Goal: Task Accomplishment & Management: Use online tool/utility

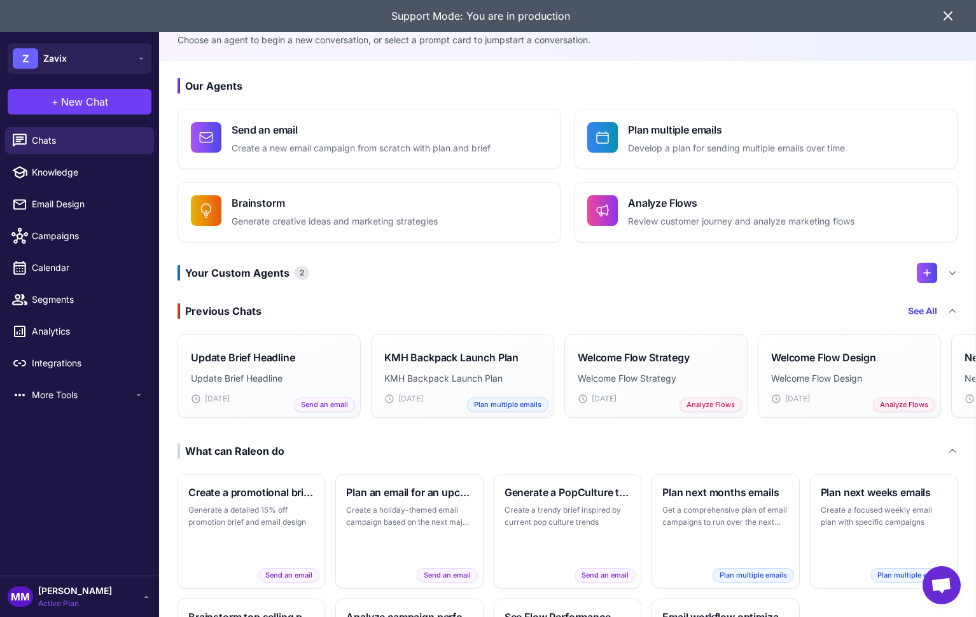
click at [947, 18] on icon at bounding box center [947, 15] width 15 height 15
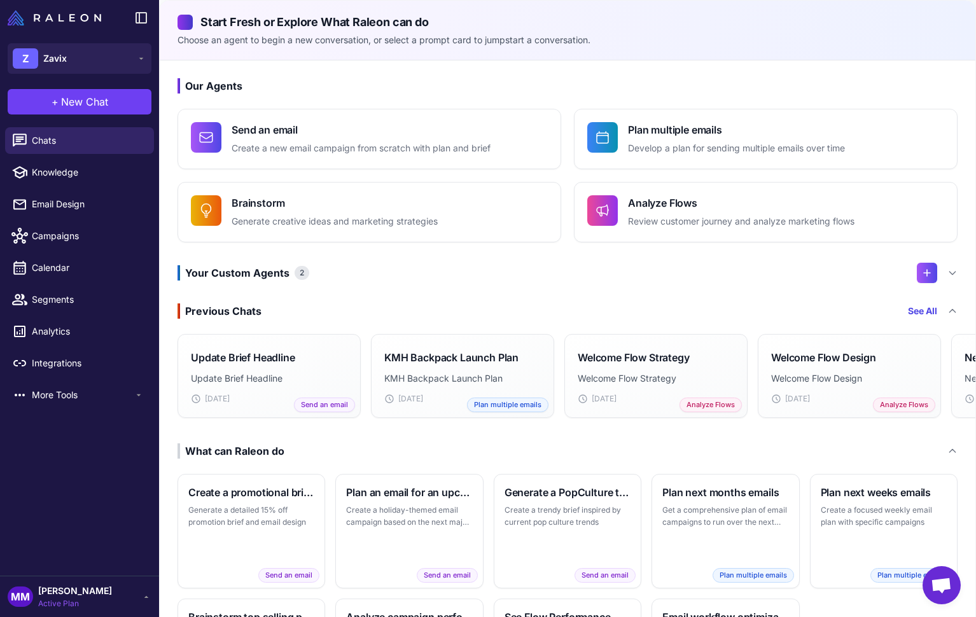
click at [76, 592] on span "[PERSON_NAME]" at bounding box center [75, 591] width 74 height 14
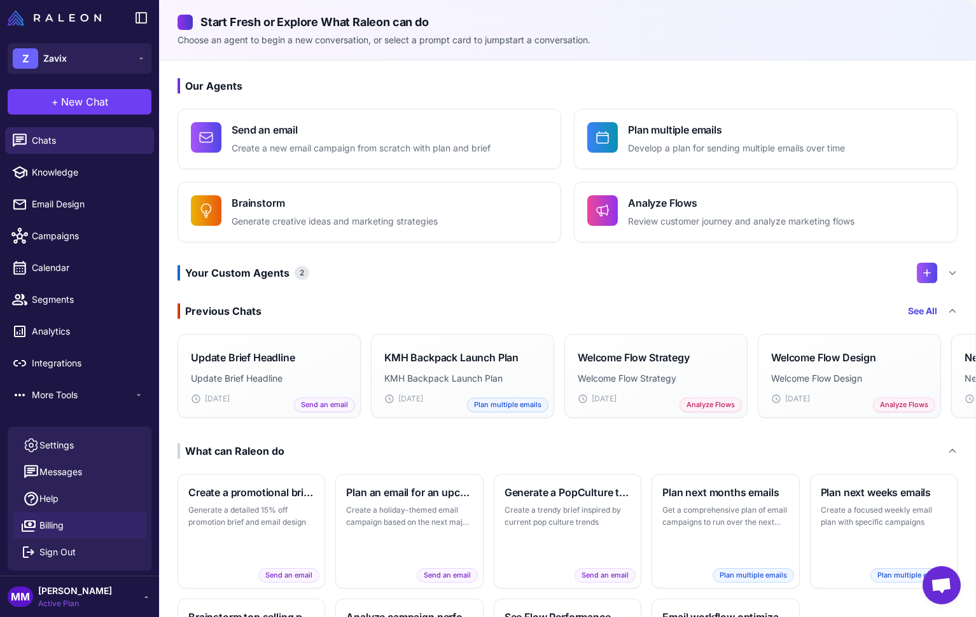
click at [68, 524] on link "Billing" at bounding box center [80, 525] width 134 height 27
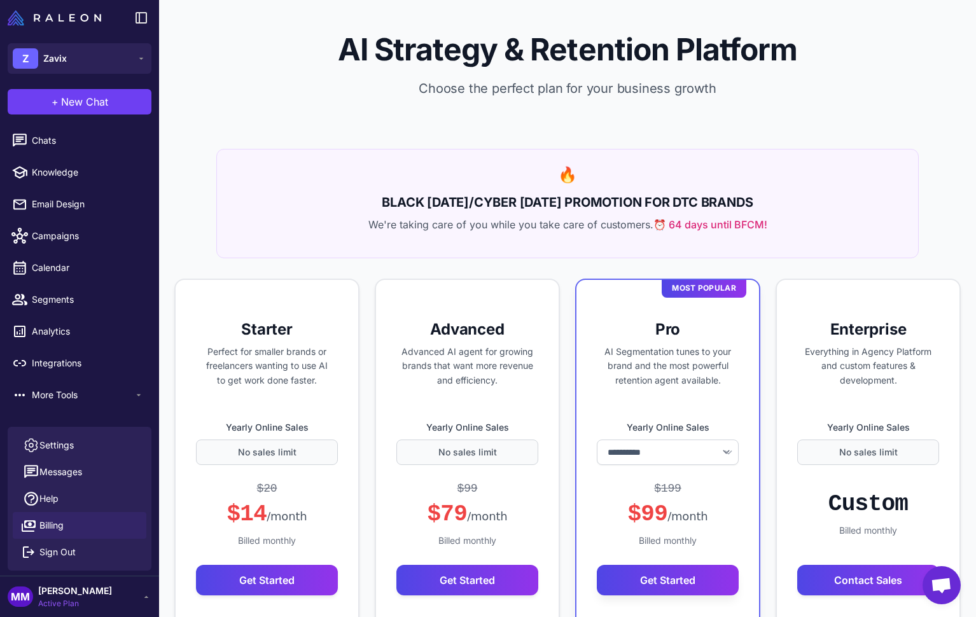
select select "*******"
click at [74, 22] on img at bounding box center [55, 17] width 94 height 15
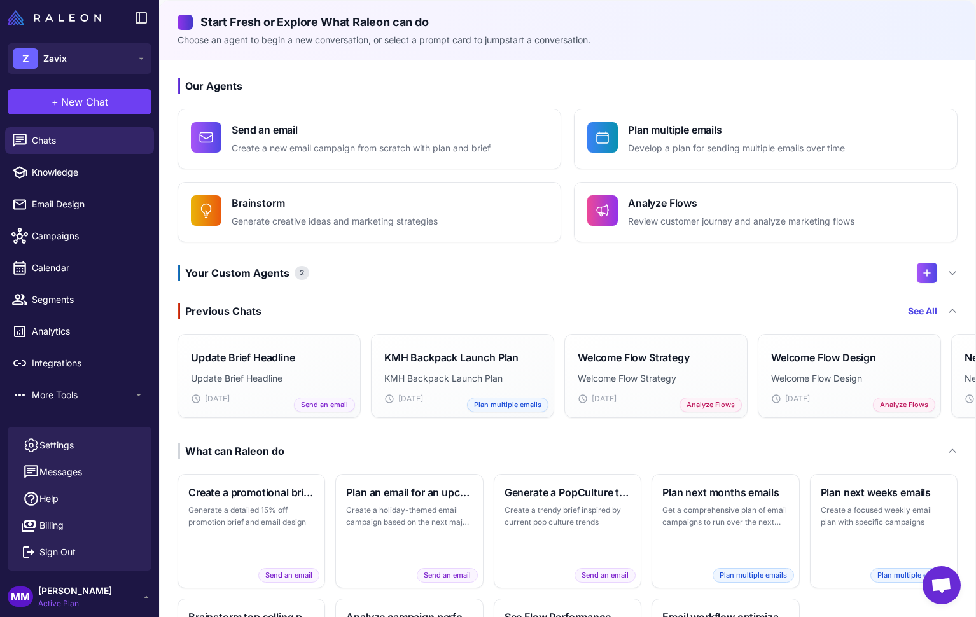
click at [144, 600] on icon at bounding box center [146, 597] width 10 height 10
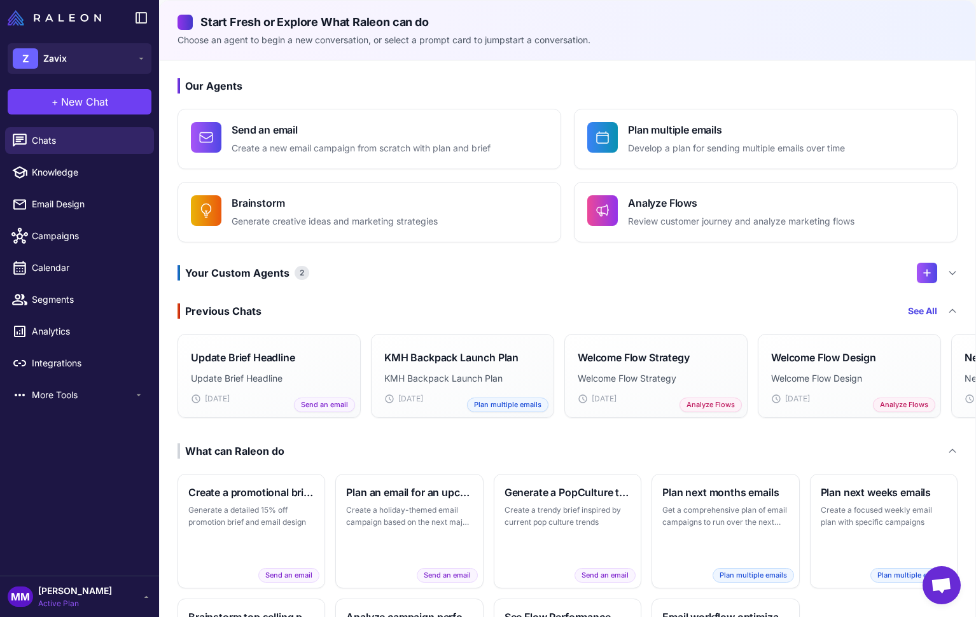
click at [77, 473] on div "Chats Knowledge Email Design Campaigns Calendar Segments Analytics Integrations…" at bounding box center [79, 349] width 159 height 454
click at [218, 90] on h3 "Our Agents" at bounding box center [568, 85] width 780 height 15
click at [221, 86] on h3 "Our Agents" at bounding box center [568, 85] width 780 height 15
click at [80, 102] on span "New Chat" at bounding box center [84, 101] width 47 height 15
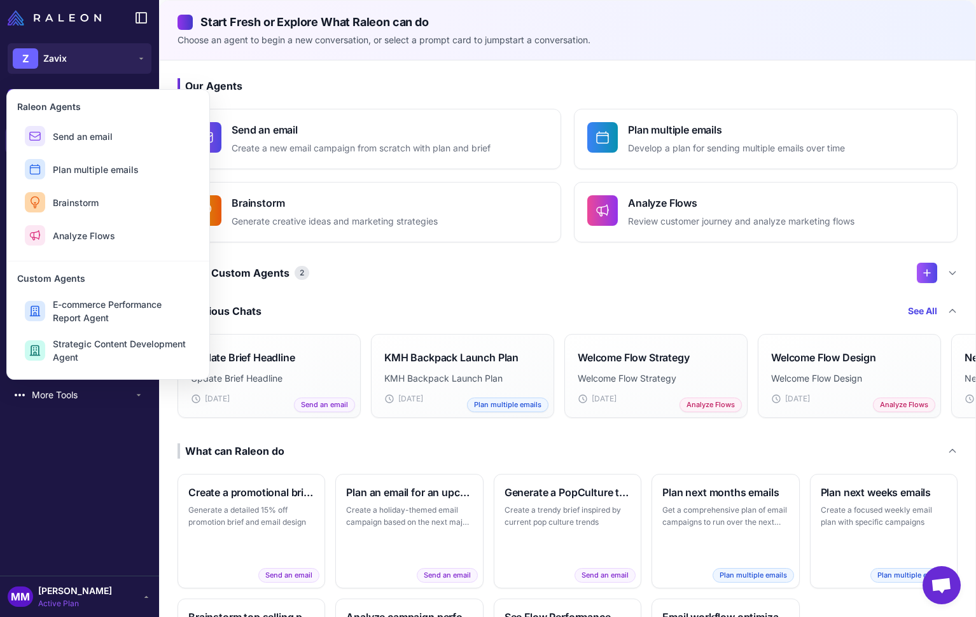
click at [275, 83] on h3 "Our Agents" at bounding box center [568, 85] width 780 height 15
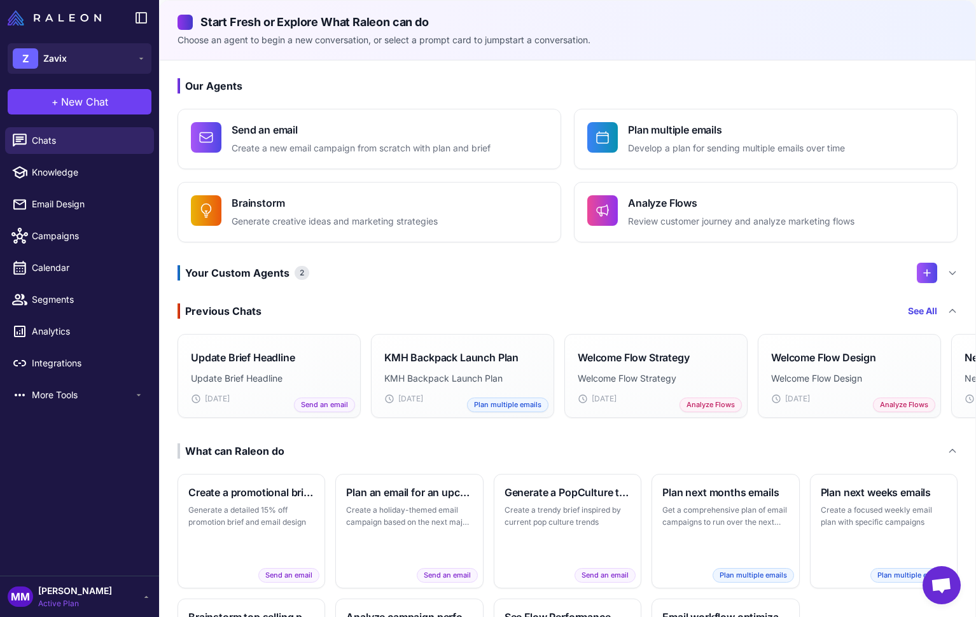
click at [773, 72] on div "Our Agents Send an email Create a new email campaign from scratch with plan and…" at bounding box center [568, 395] width 816 height 671
click at [53, 169] on span "Knowledge" at bounding box center [88, 172] width 112 height 14
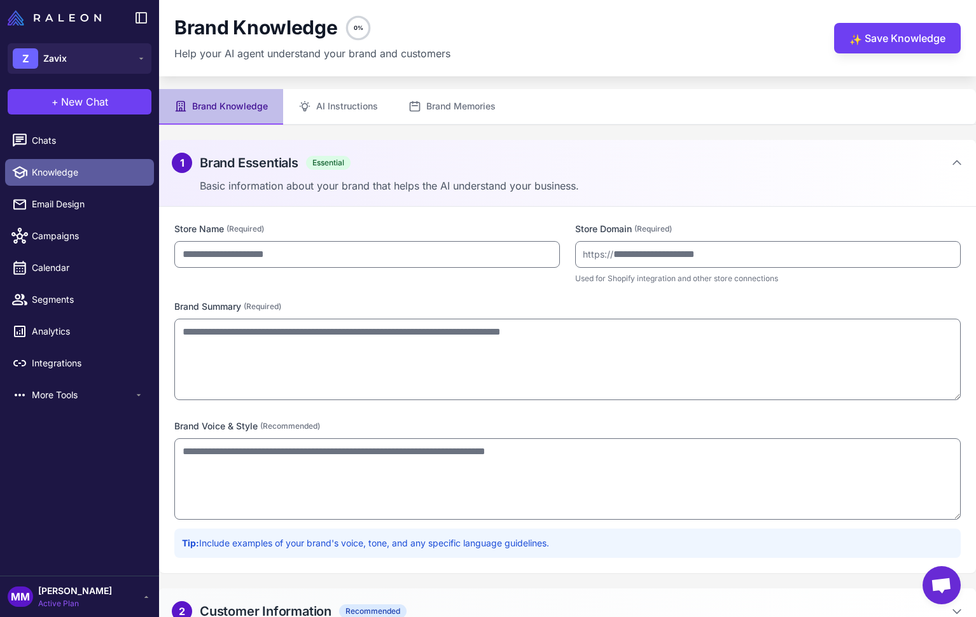
type input "*****"
type input "**********"
type textarea "**********"
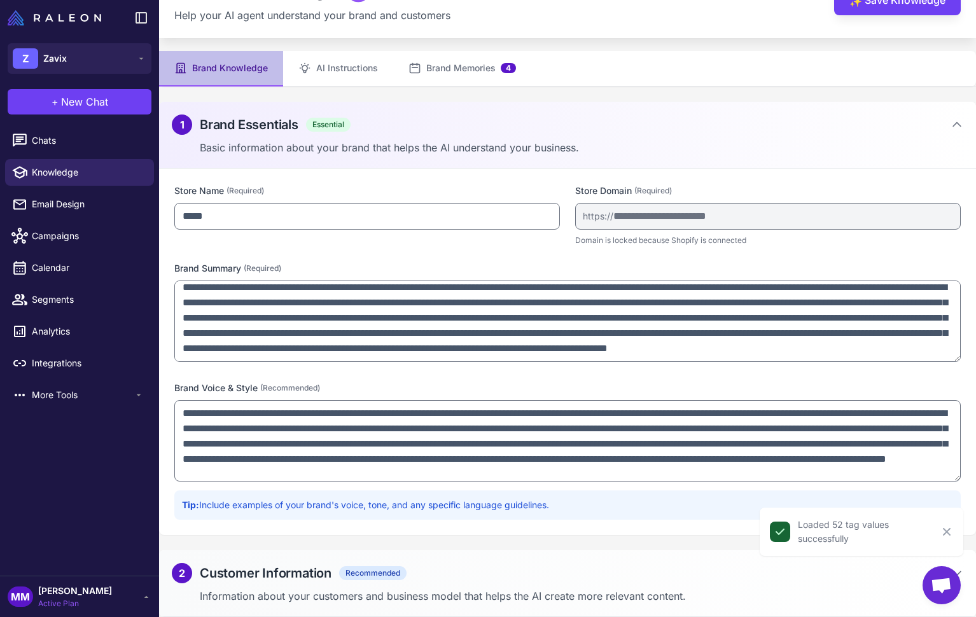
scroll to position [22, 0]
click at [346, 581] on div "2 Customer Information Recommended" at bounding box center [289, 573] width 235 height 20
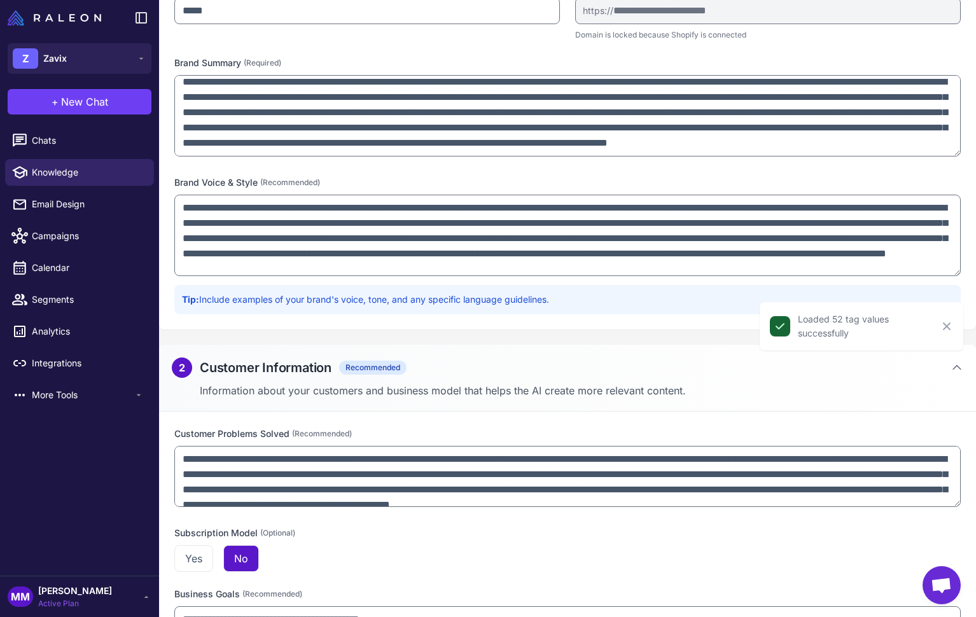
scroll to position [313, 0]
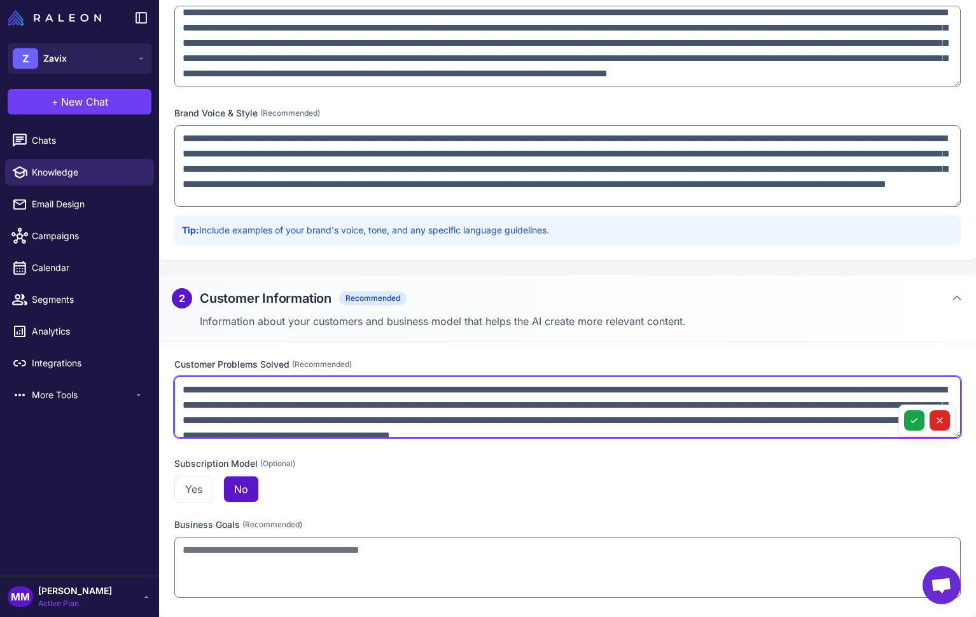
drag, startPoint x: 185, startPoint y: 389, endPoint x: 365, endPoint y: 427, distance: 184.6
click at [367, 424] on textarea "**********" at bounding box center [567, 407] width 786 height 61
click at [367, 423] on textarea "**********" at bounding box center [567, 407] width 786 height 61
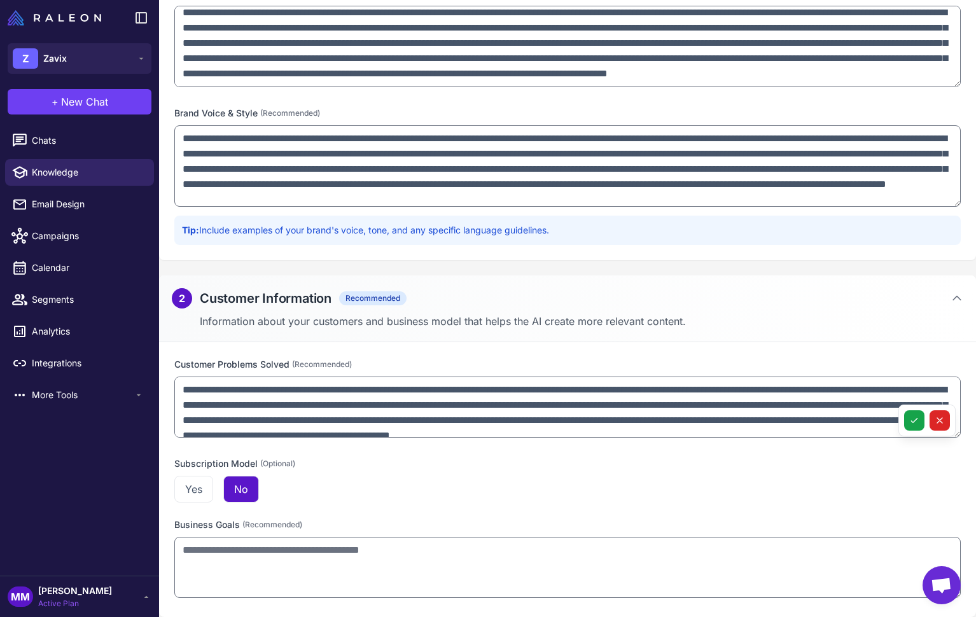
click at [314, 316] on p "Information about your customers and business model that helps the AI create mo…" at bounding box center [582, 321] width 764 height 15
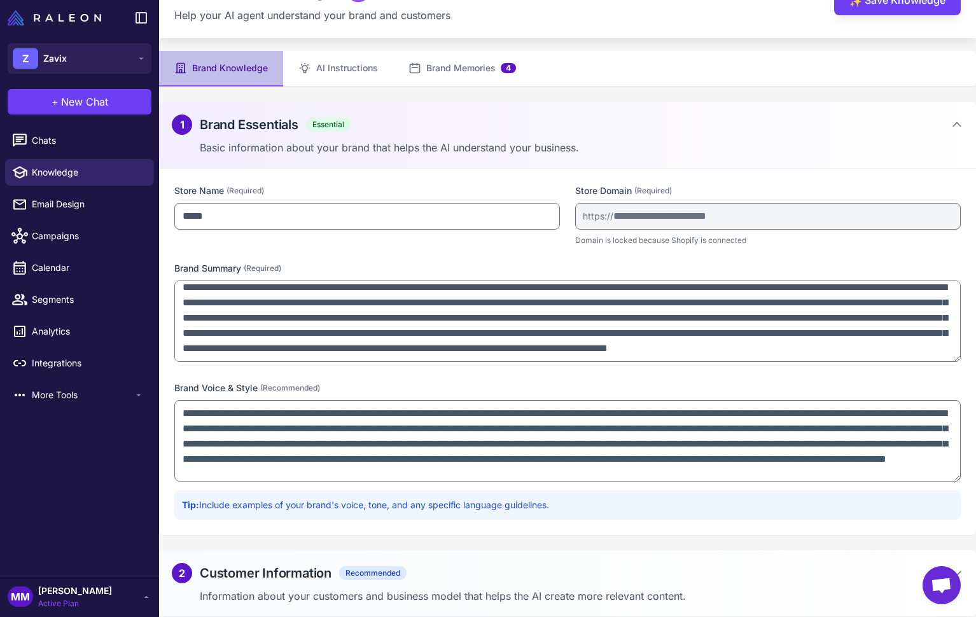
scroll to position [38, 0]
click at [285, 127] on h2 "Brand Essentials" at bounding box center [249, 124] width 99 height 19
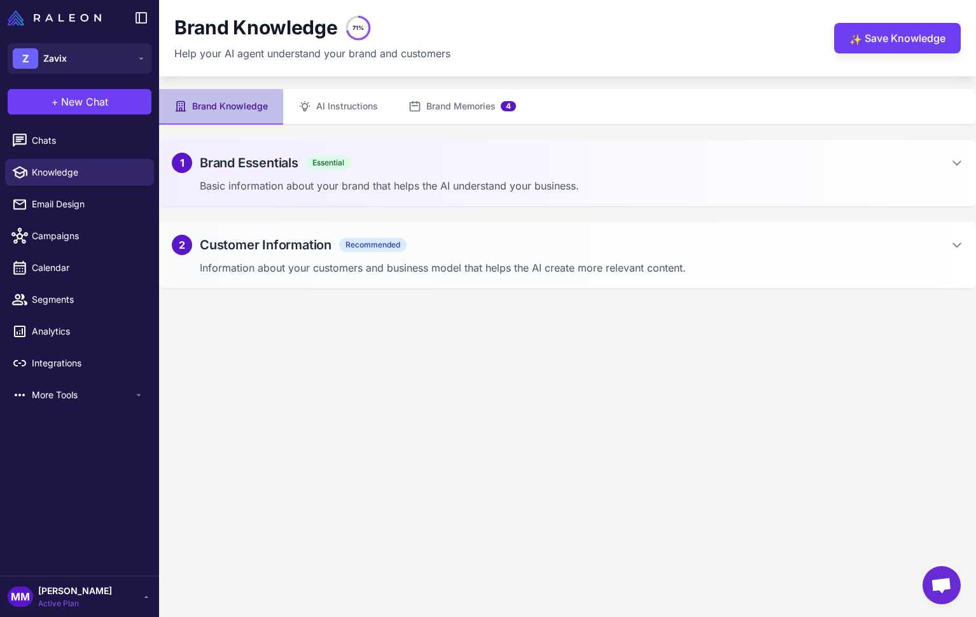
click at [365, 396] on content "**********" at bounding box center [567, 308] width 817 height 617
click at [65, 102] on span "New Chat" at bounding box center [84, 101] width 47 height 15
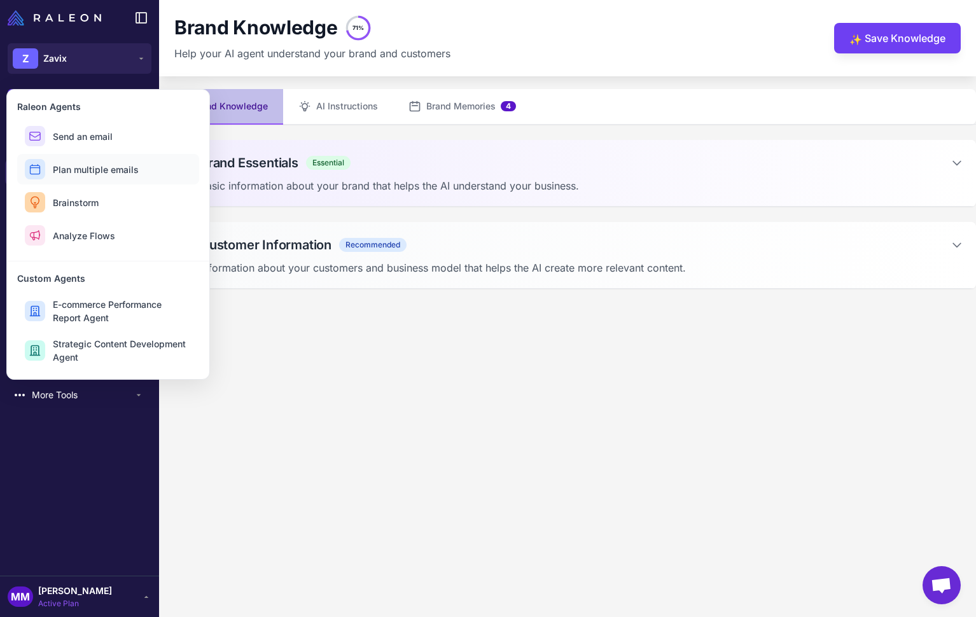
click at [106, 166] on span "Plan multiple emails" at bounding box center [96, 169] width 86 height 13
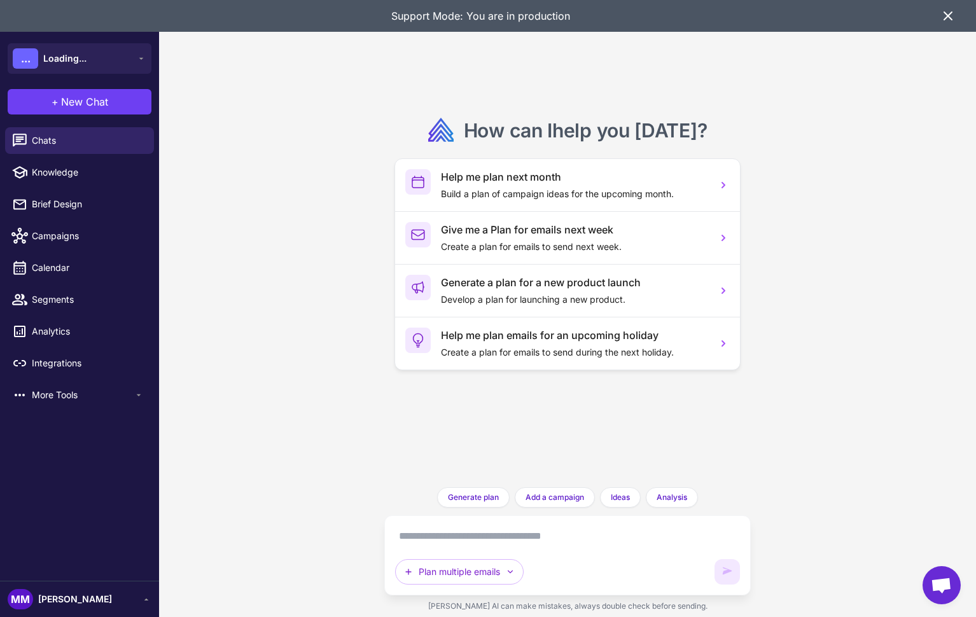
click at [947, 21] on icon at bounding box center [947, 15] width 15 height 15
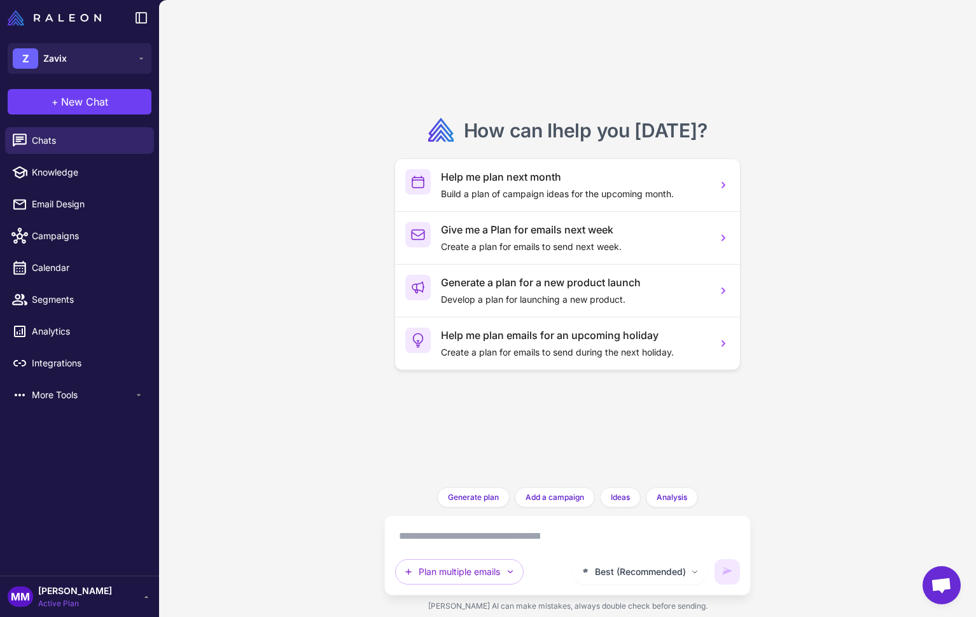
click at [476, 542] on textarea at bounding box center [567, 536] width 344 height 20
click at [433, 539] on textarea at bounding box center [567, 536] width 344 height 20
click at [464, 540] on textarea at bounding box center [567, 536] width 344 height 20
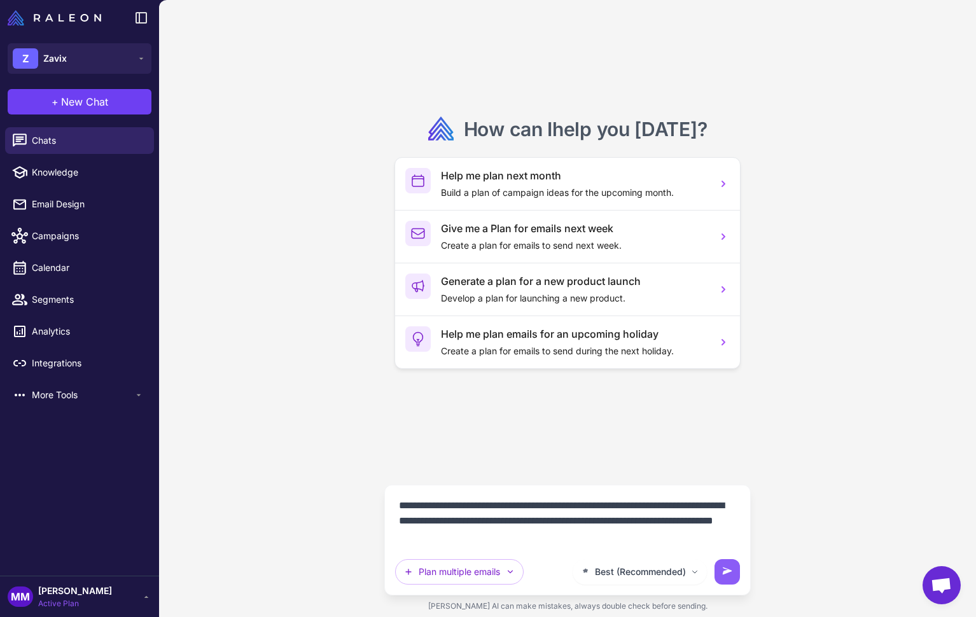
type textarea "**********"
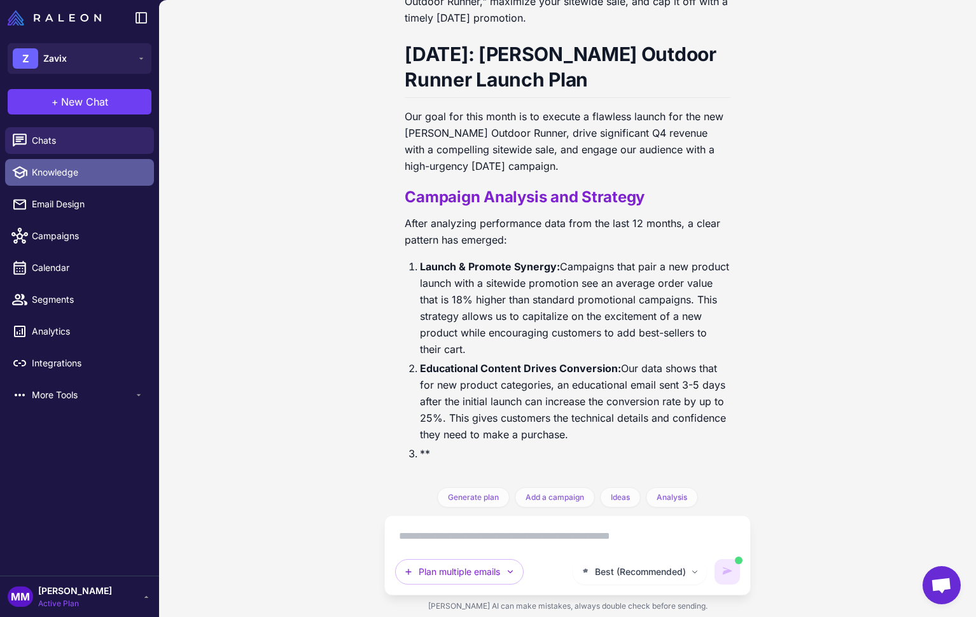
click at [57, 171] on span "Knowledge" at bounding box center [88, 172] width 112 height 14
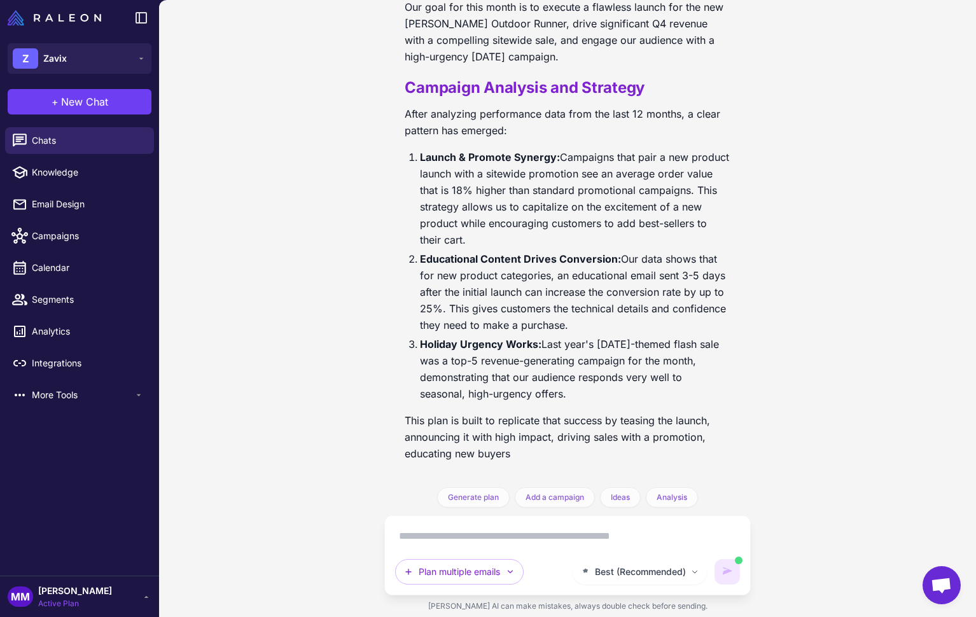
scroll to position [349, 0]
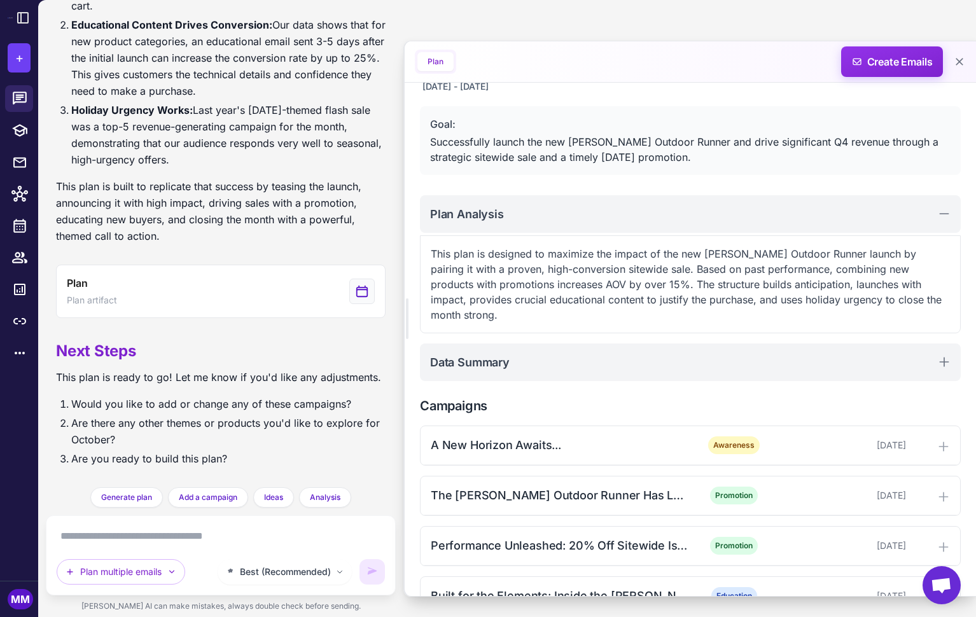
scroll to position [117, 0]
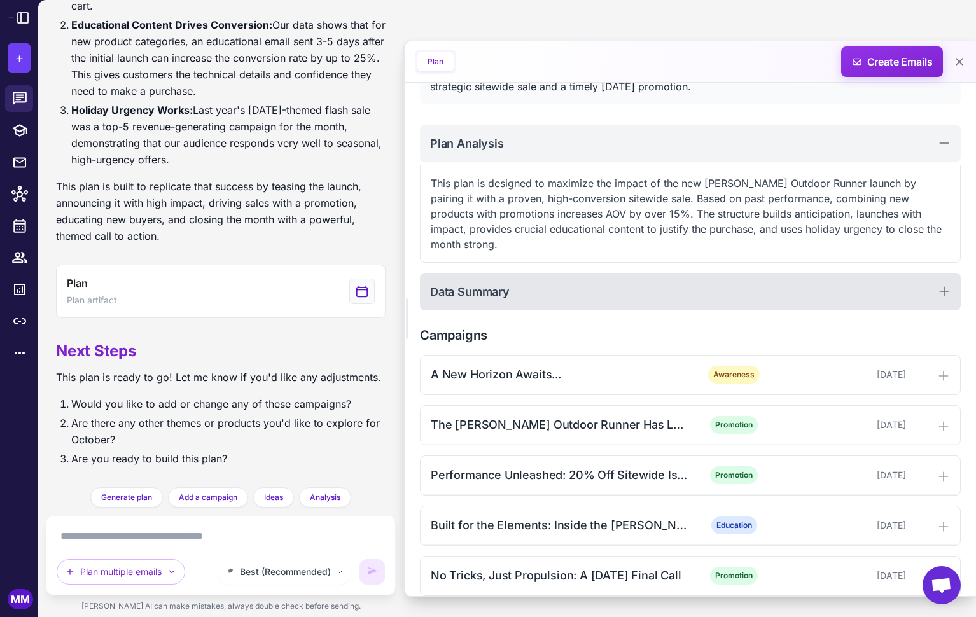
click at [501, 286] on div "Data Summary" at bounding box center [690, 292] width 541 height 38
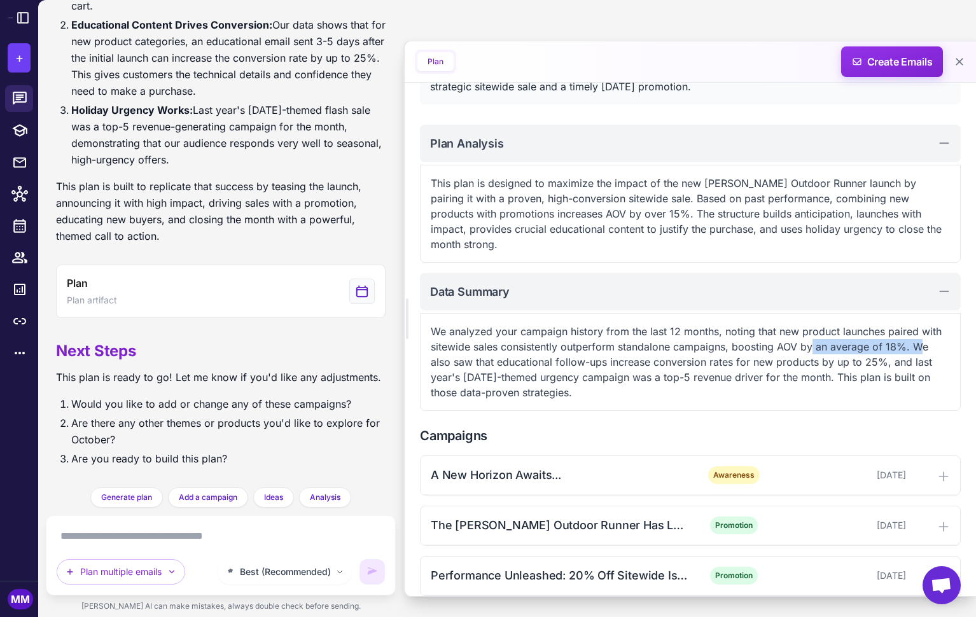
drag, startPoint x: 855, startPoint y: 330, endPoint x: 919, endPoint y: 330, distance: 64.3
click at [919, 330] on p "We analyzed your campaign history from the last 12 months, noting that new prod…" at bounding box center [690, 362] width 519 height 76
click at [710, 371] on p "We analyzed your campaign history from the last 12 months, noting that new prod…" at bounding box center [690, 362] width 519 height 76
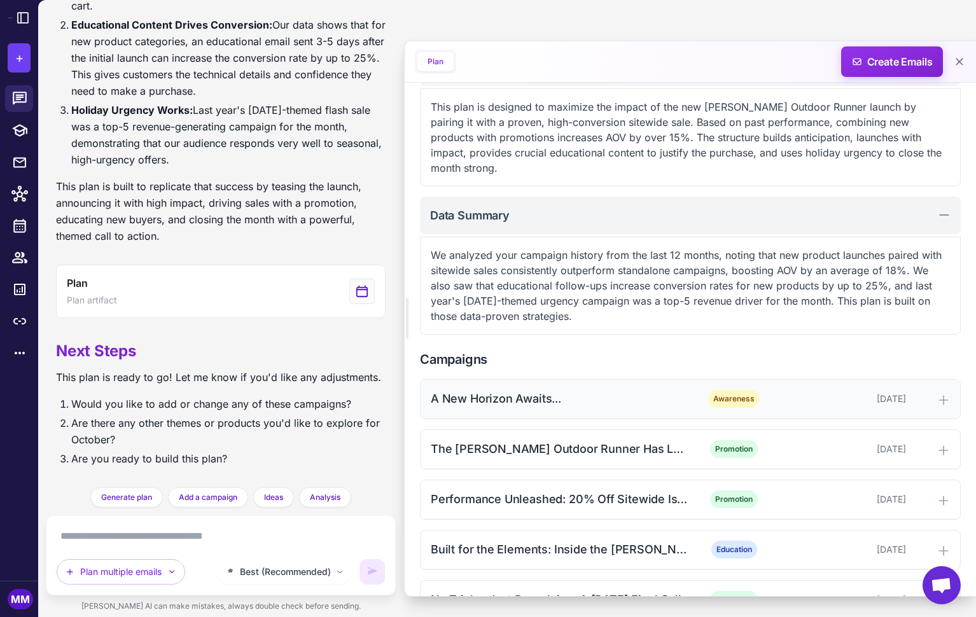
scroll to position [218, 0]
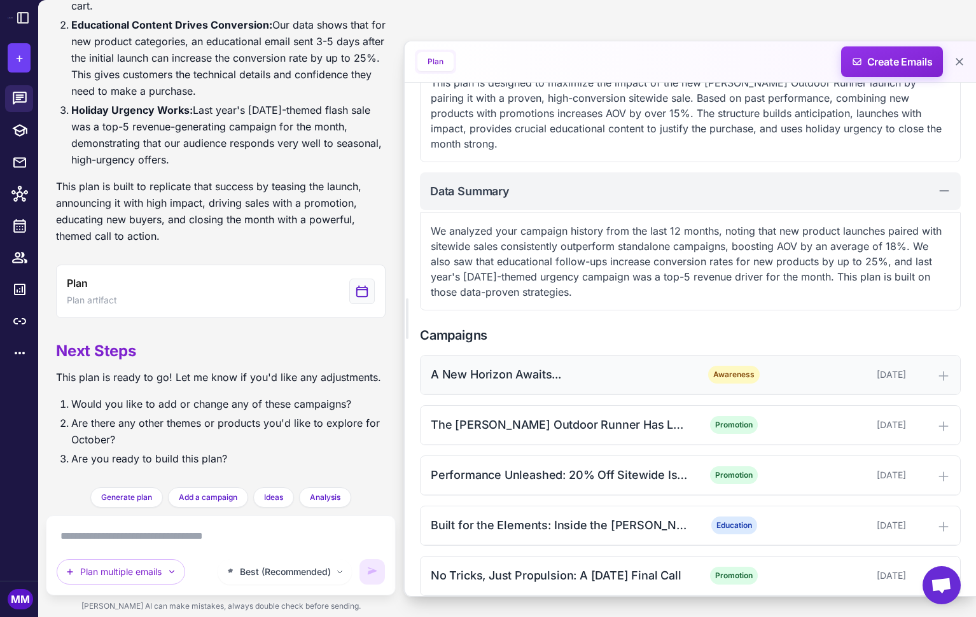
click at [514, 366] on div "A New Horizon Awaits..." at bounding box center [559, 374] width 257 height 17
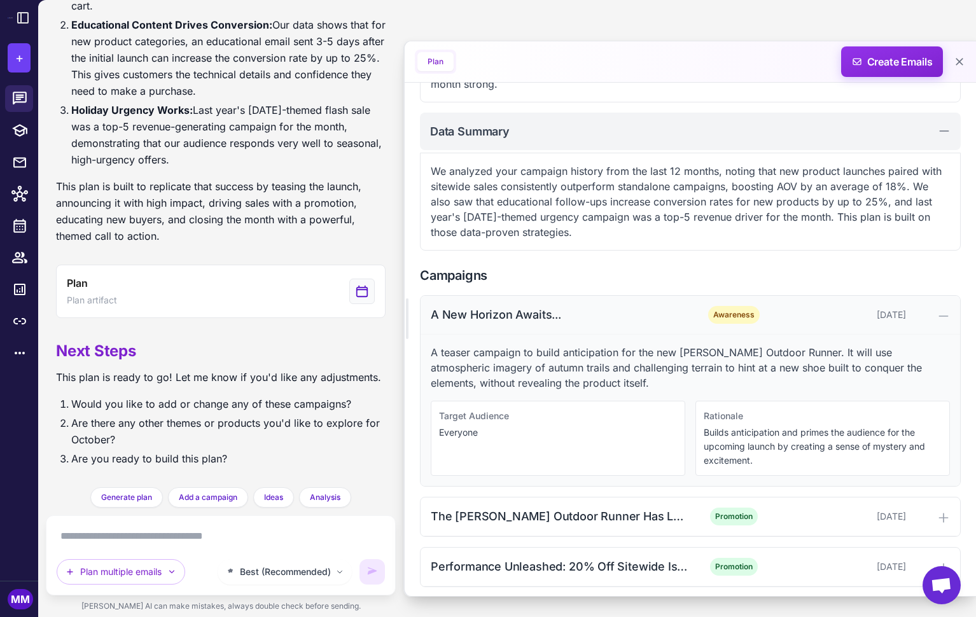
scroll to position [281, 0]
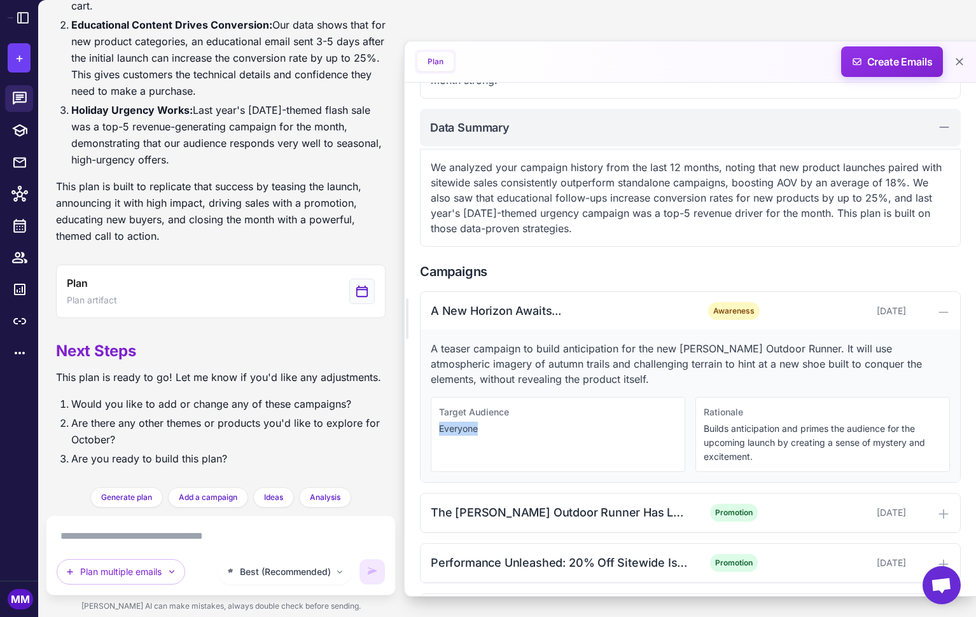
drag, startPoint x: 486, startPoint y: 415, endPoint x: 440, endPoint y: 409, distance: 46.9
click at [440, 422] on p "Everyone" at bounding box center [558, 429] width 238 height 14
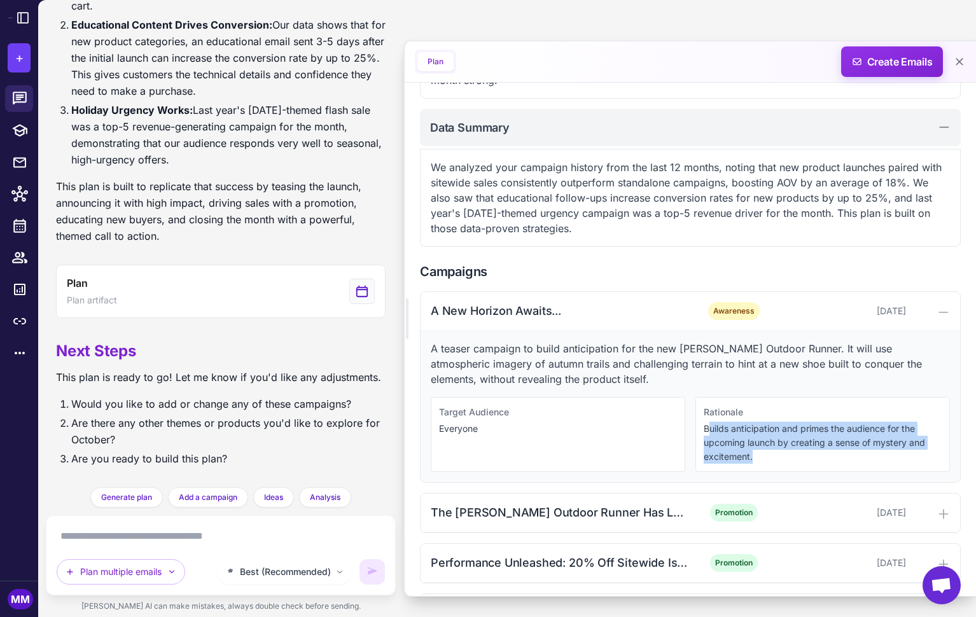
drag, startPoint x: 762, startPoint y: 439, endPoint x: 710, endPoint y: 410, distance: 59.5
click at [710, 422] on p "Builds anticipation and primes the audience for the upcoming launch by creating…" at bounding box center [823, 443] width 238 height 42
click at [734, 429] on p "Builds anticipation and primes the audience for the upcoming launch by creating…" at bounding box center [823, 443] width 238 height 42
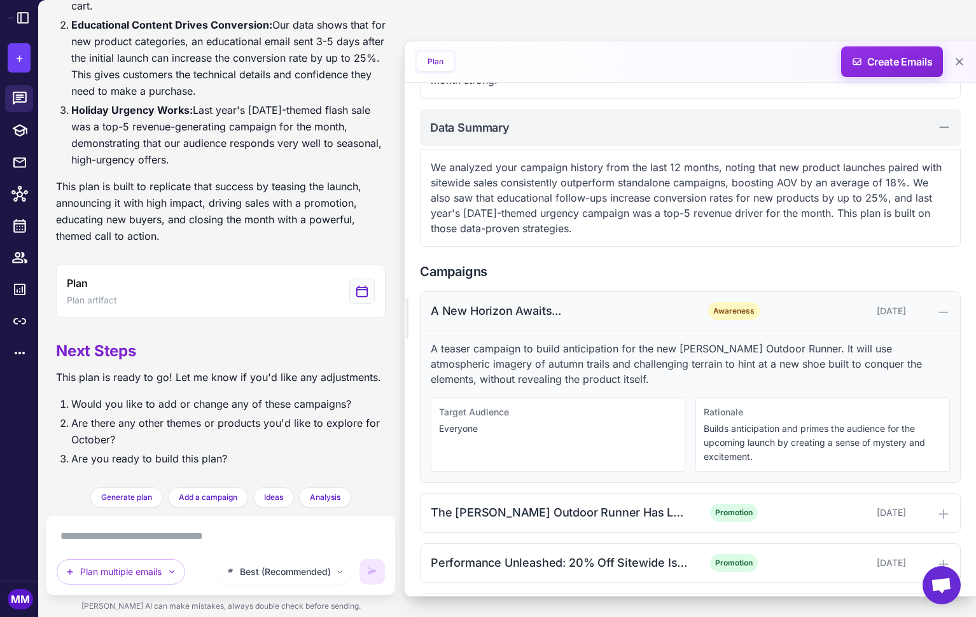
click at [534, 302] on div "A New Horizon Awaits..." at bounding box center [559, 310] width 257 height 17
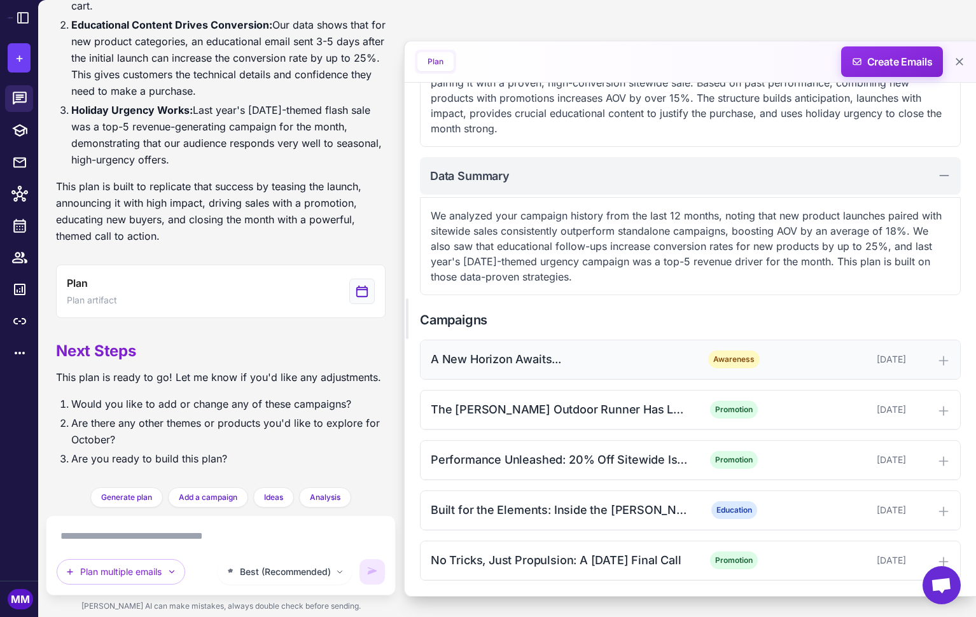
scroll to position [218, 0]
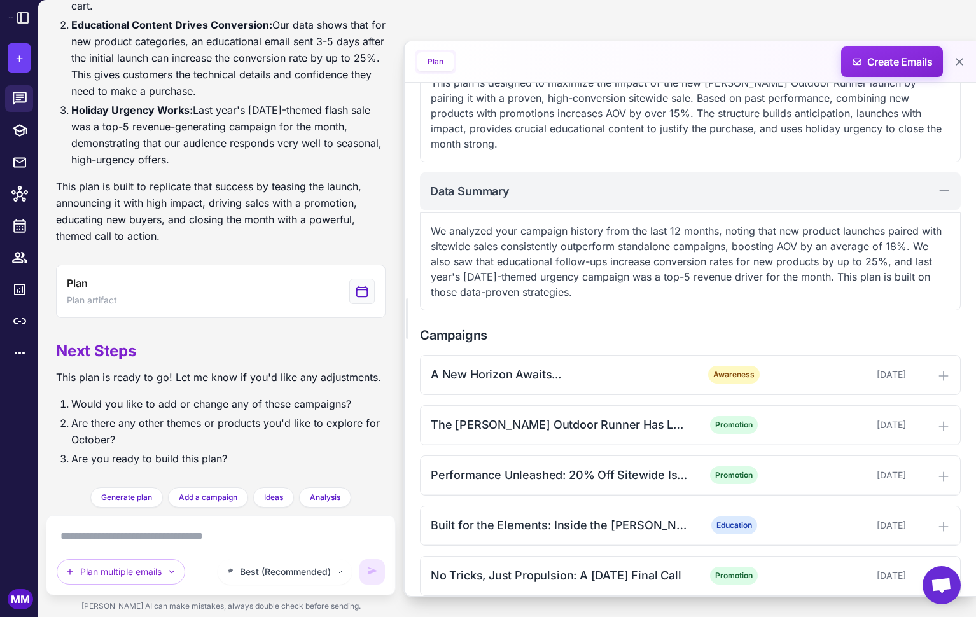
click at [146, 534] on textarea at bounding box center [221, 536] width 328 height 20
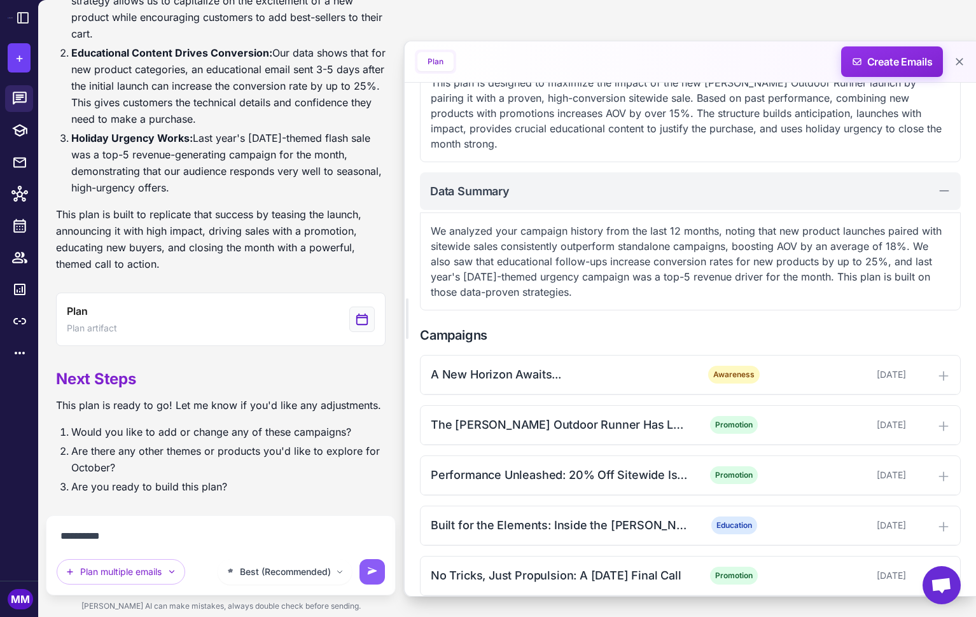
type textarea "**********"
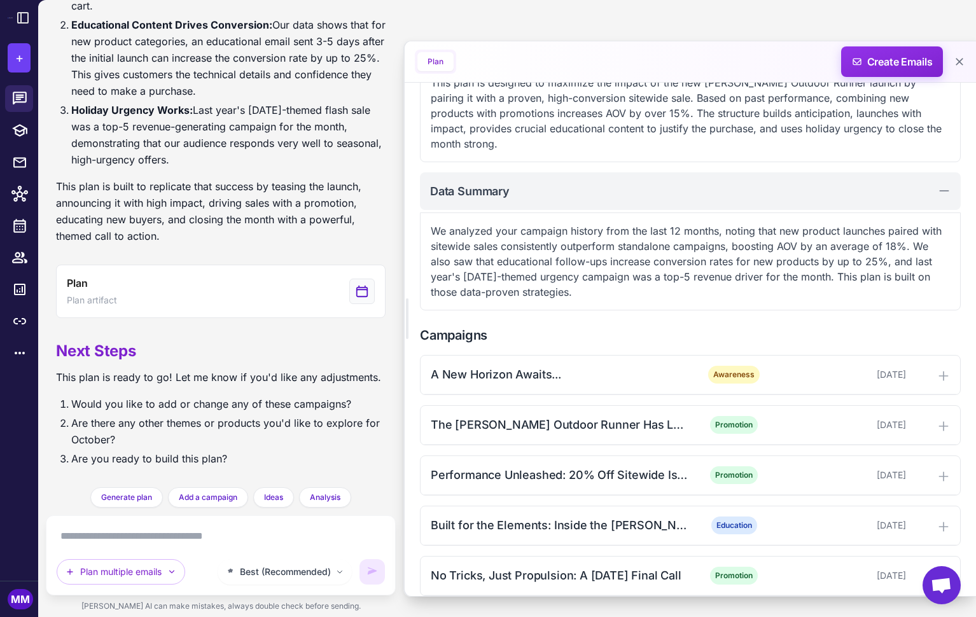
scroll to position [215, 0]
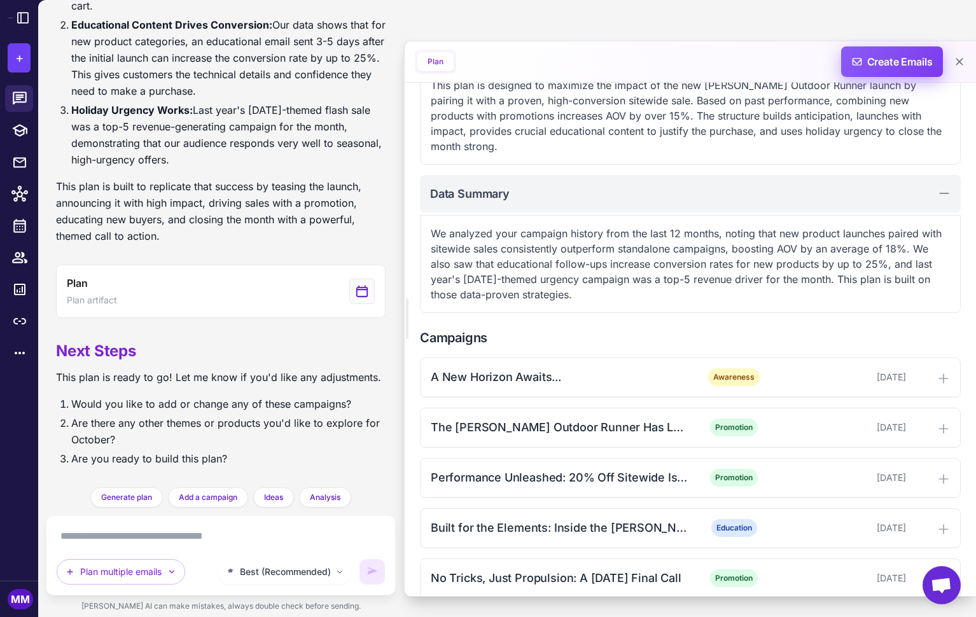
click at [893, 65] on span "Create Emails" at bounding box center [892, 61] width 111 height 31
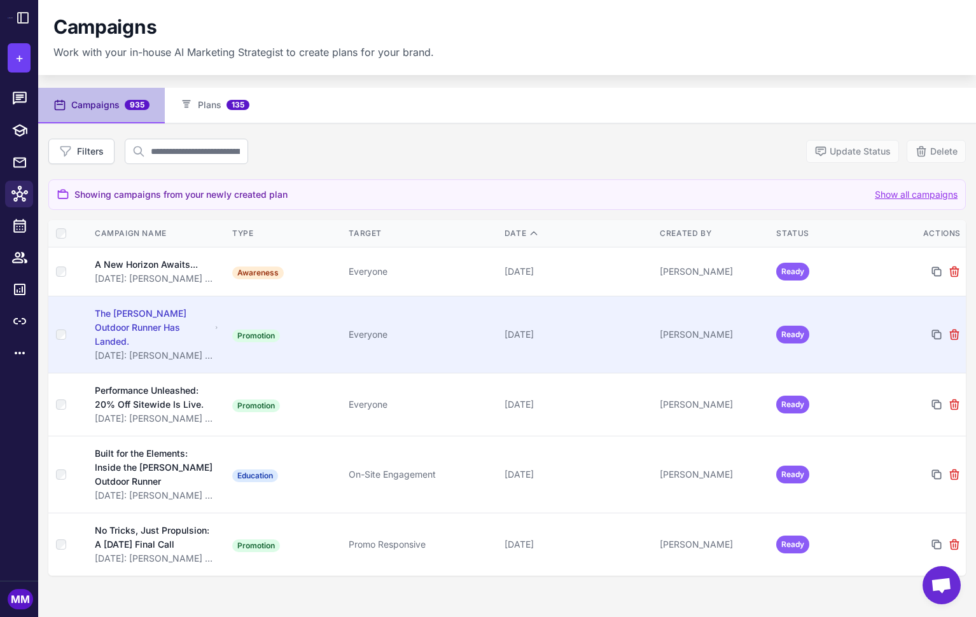
click at [634, 328] on div "October 15, 2025" at bounding box center [577, 335] width 145 height 14
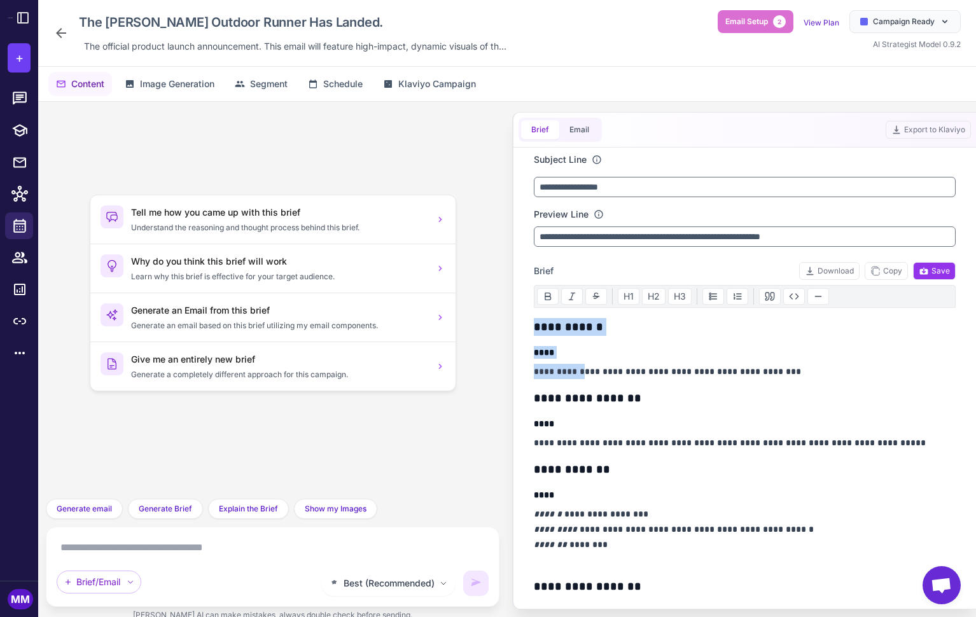
drag, startPoint x: 535, startPoint y: 326, endPoint x: 586, endPoint y: 375, distance: 70.7
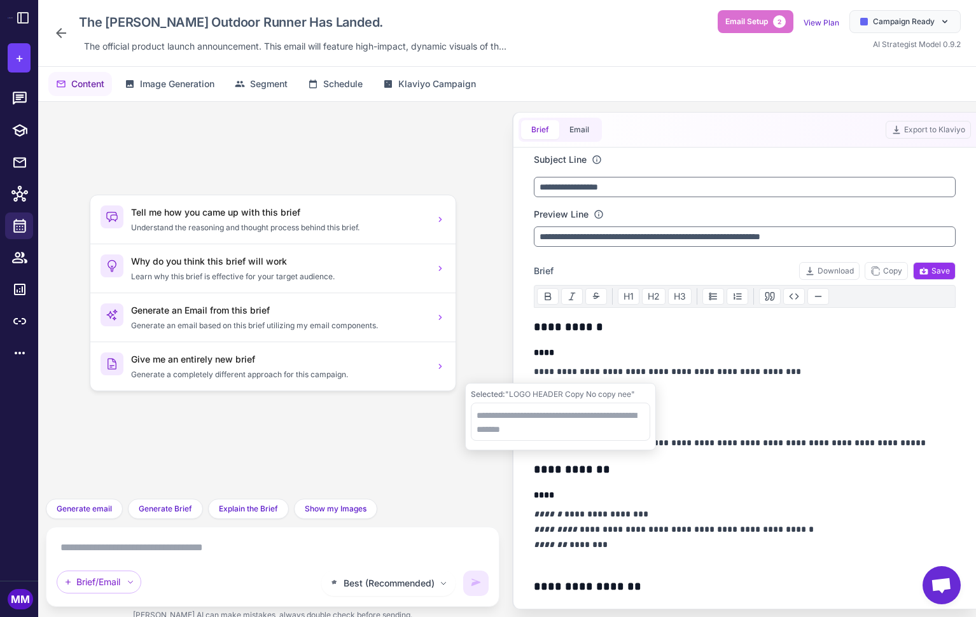
click at [696, 378] on p "**********" at bounding box center [745, 371] width 422 height 15
click at [694, 468] on h3 "**********" at bounding box center [745, 470] width 422 height 18
drag, startPoint x: 200, startPoint y: 554, endPoint x: 186, endPoint y: 553, distance: 14.0
click at [198, 552] on textarea at bounding box center [273, 548] width 432 height 20
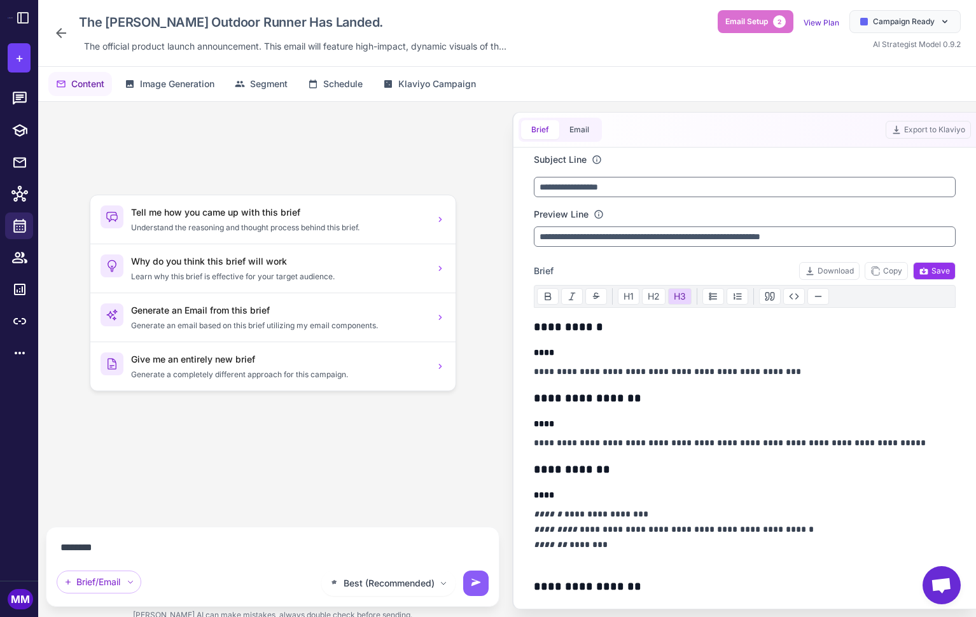
type textarea "*********"
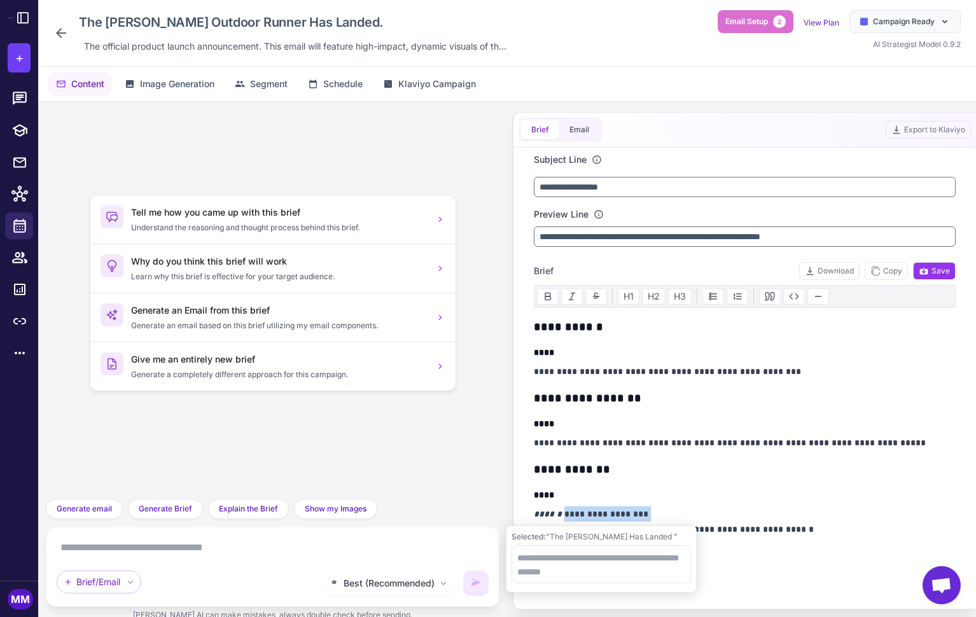
drag, startPoint x: 645, startPoint y: 515, endPoint x: 560, endPoint y: 518, distance: 85.3
click at [560, 518] on p "**********" at bounding box center [745, 537] width 422 height 61
click at [552, 558] on textarea at bounding box center [601, 564] width 179 height 38
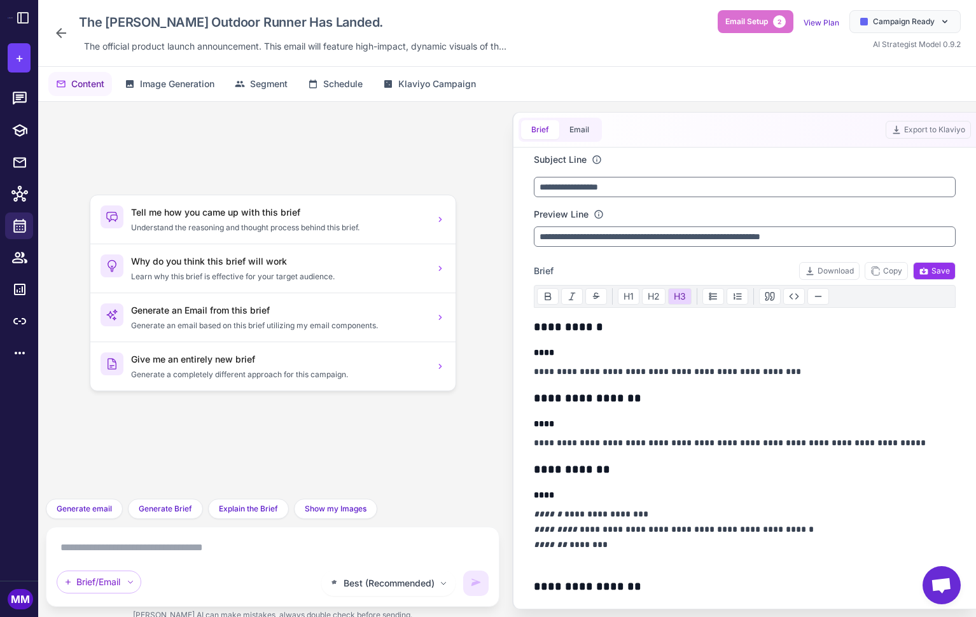
click at [711, 473] on h3 "**********" at bounding box center [745, 470] width 422 height 18
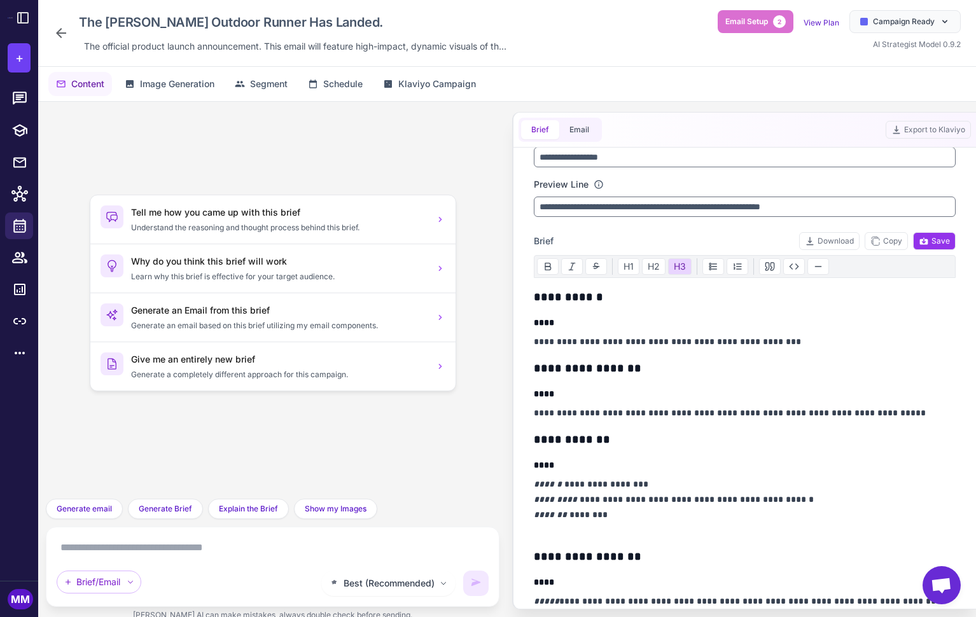
scroll to position [32, 0]
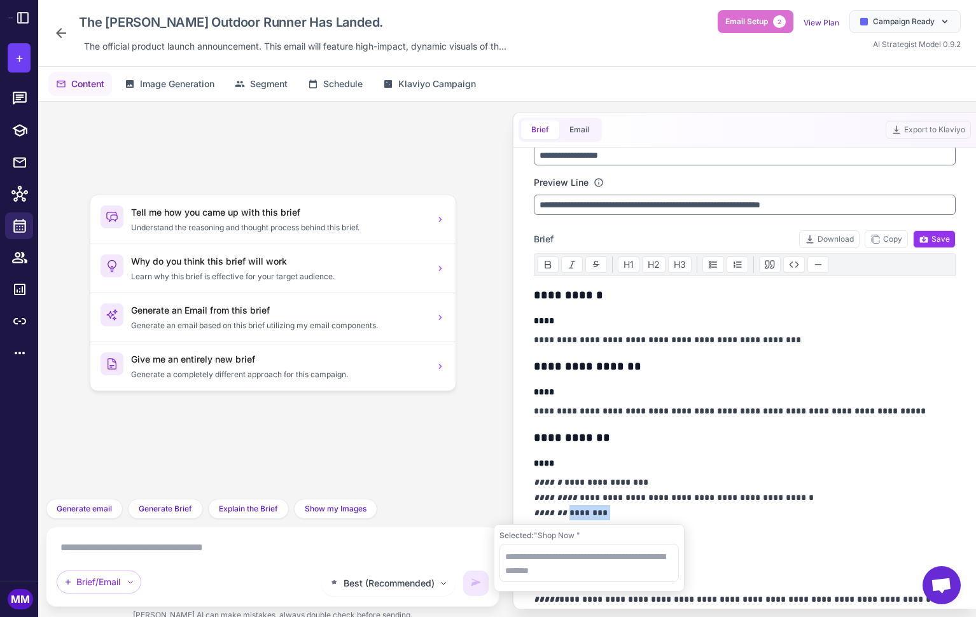
drag, startPoint x: 613, startPoint y: 517, endPoint x: 566, endPoint y: 517, distance: 46.5
click at [566, 517] on p "**********" at bounding box center [745, 505] width 422 height 61
click at [547, 557] on textarea at bounding box center [589, 563] width 179 height 38
type textarea "**********"
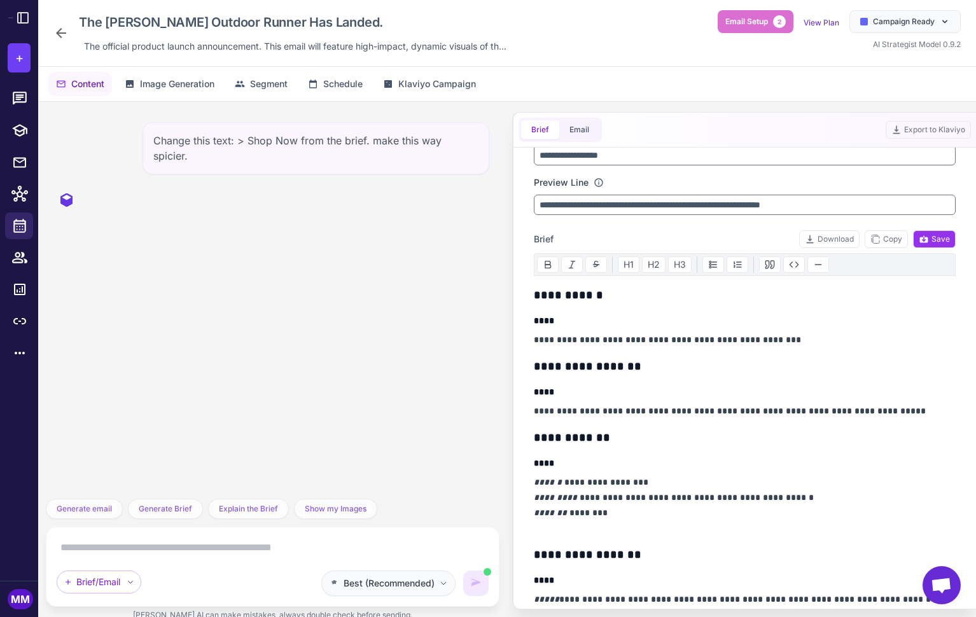
scroll to position [0, 0]
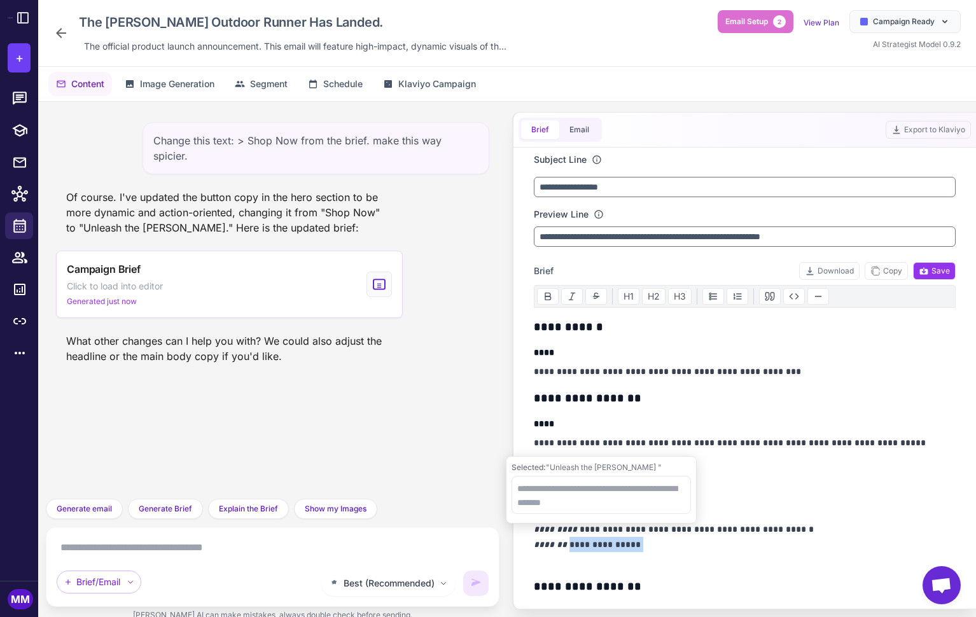
drag, startPoint x: 637, startPoint y: 546, endPoint x: 567, endPoint y: 550, distance: 70.1
click at [567, 550] on p "**********" at bounding box center [745, 537] width 422 height 61
click at [645, 546] on p "**********" at bounding box center [745, 537] width 422 height 61
drag, startPoint x: 635, startPoint y: 544, endPoint x: 570, endPoint y: 548, distance: 65.7
click at [570, 548] on p "**********" at bounding box center [745, 537] width 422 height 61
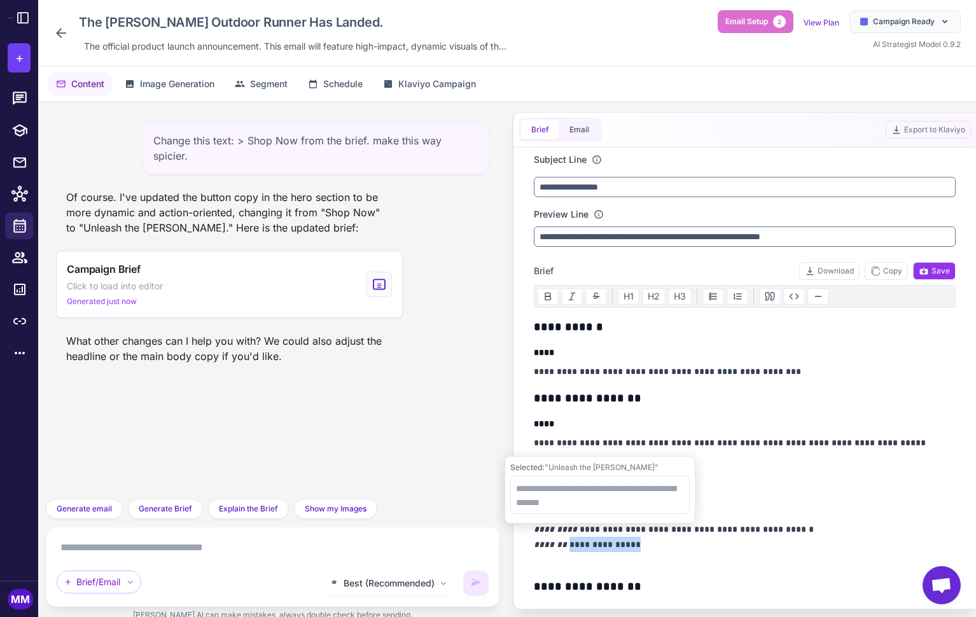
click at [570, 547] on p "**********" at bounding box center [745, 537] width 422 height 61
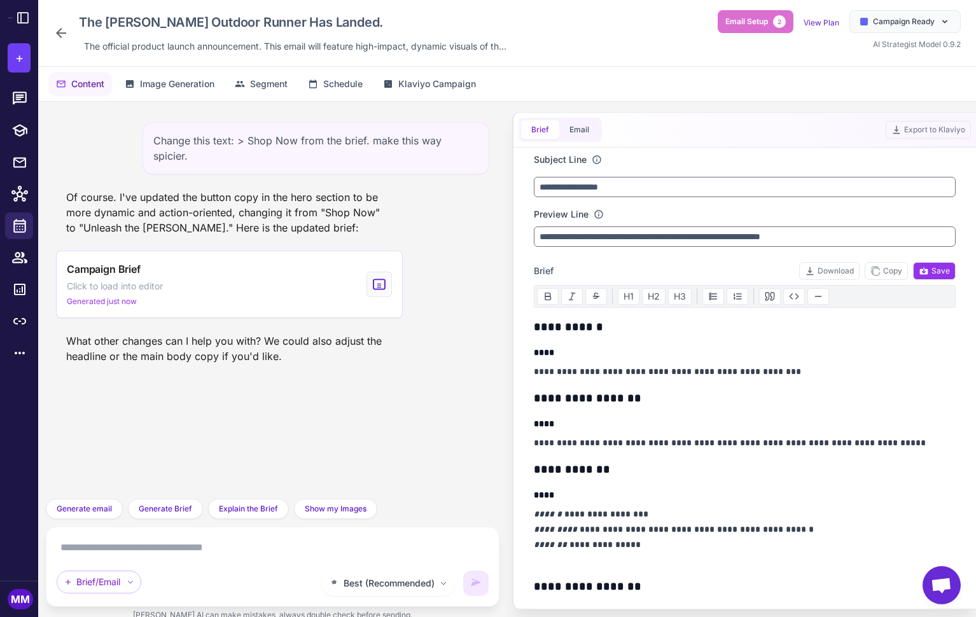
click at [377, 559] on div "Best (Recommended) Brief/Email" at bounding box center [273, 567] width 432 height 59
click at [380, 587] on span "Best (Recommended)" at bounding box center [389, 584] width 91 height 14
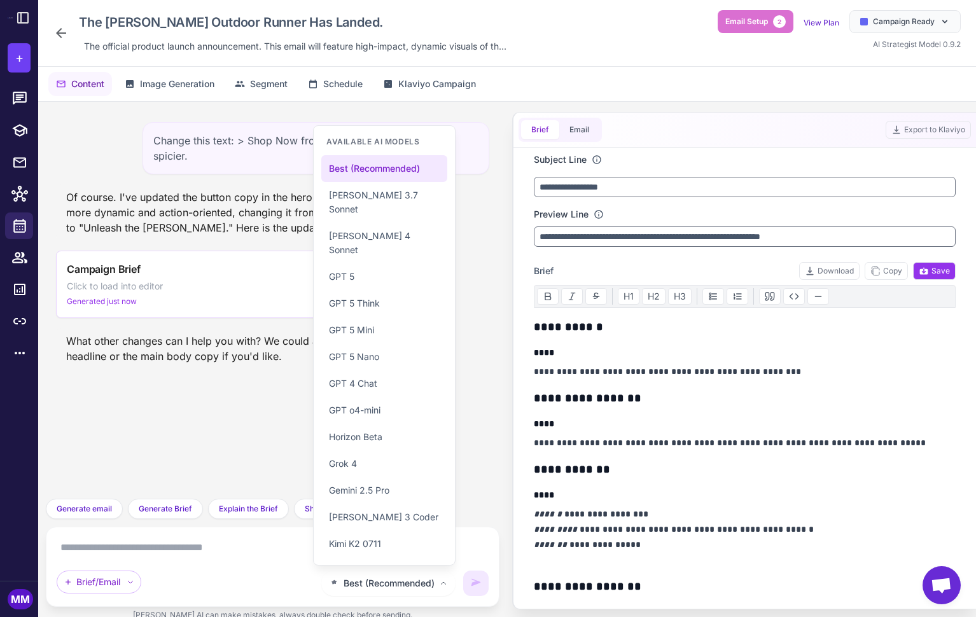
click at [224, 347] on div "What other changes can I help you with? We could also adjust the headline or th…" at bounding box center [229, 348] width 347 height 41
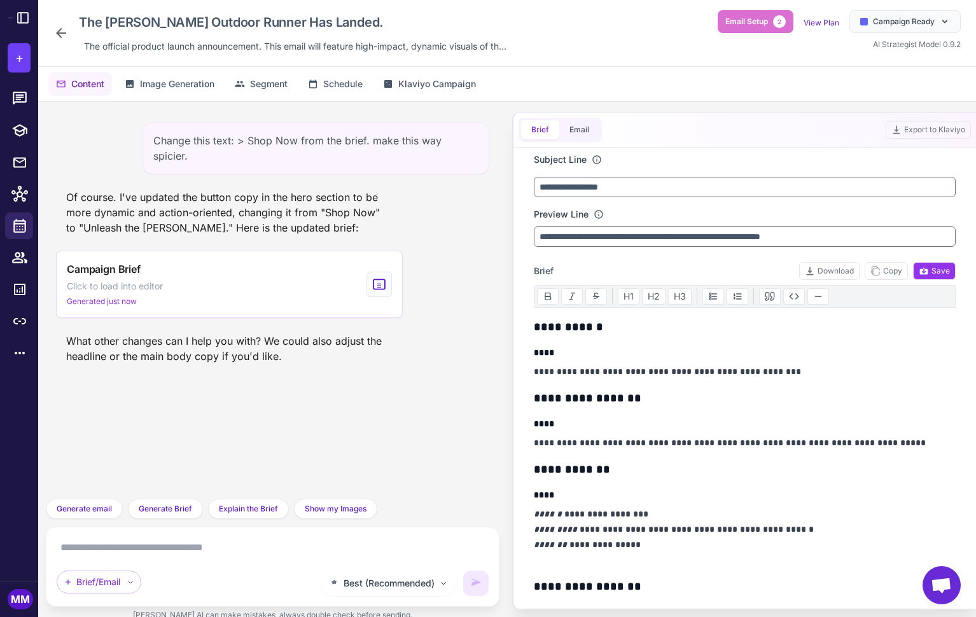
click at [93, 549] on textarea at bounding box center [273, 548] width 432 height 20
click at [92, 549] on textarea at bounding box center [273, 548] width 432 height 20
click at [84, 508] on span "Generate email" at bounding box center [84, 508] width 55 height 11
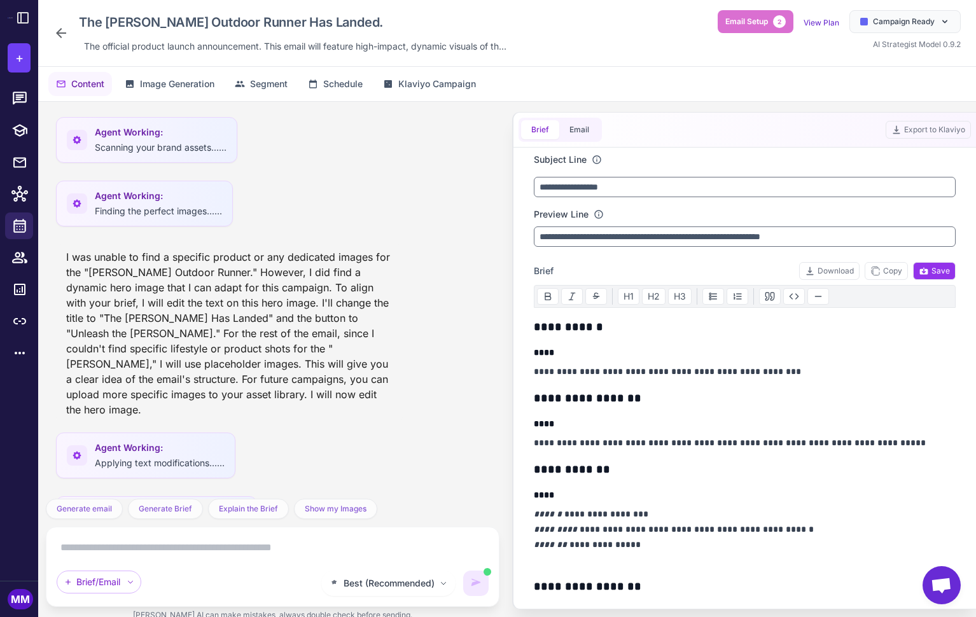
scroll to position [732, 0]
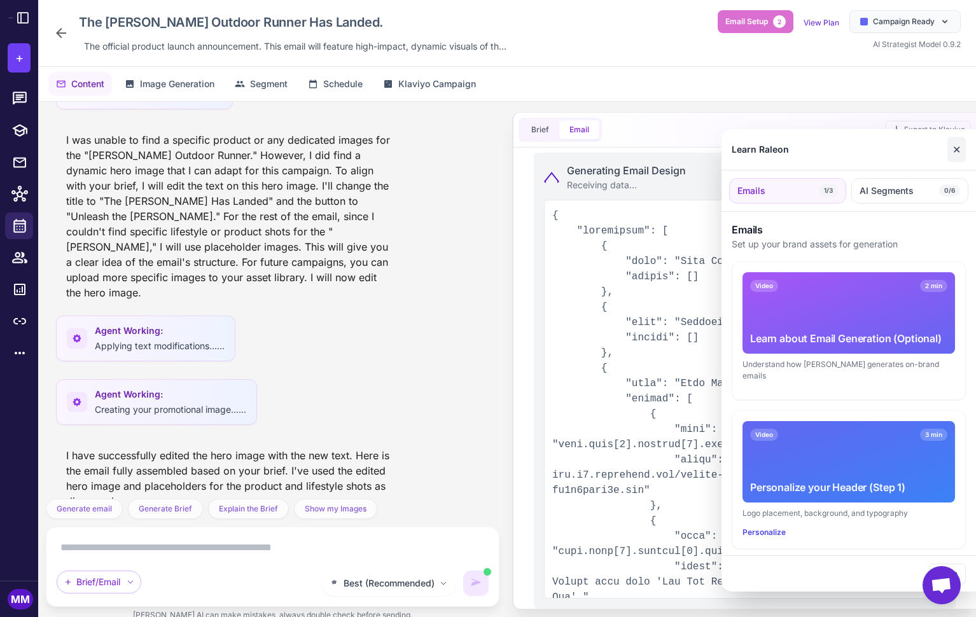
click at [961, 150] on button "✕" at bounding box center [956, 149] width 18 height 25
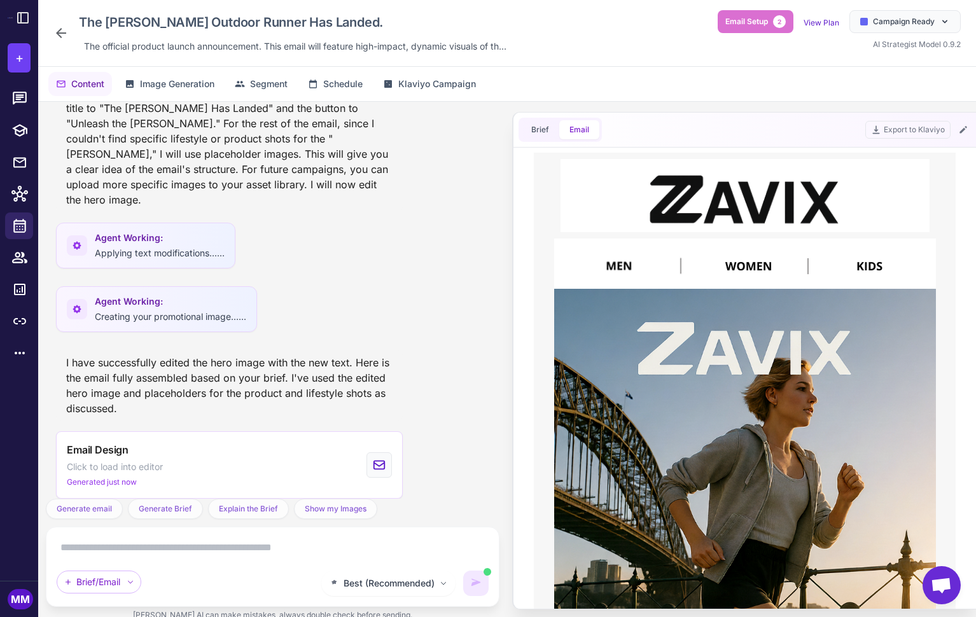
scroll to position [840, 0]
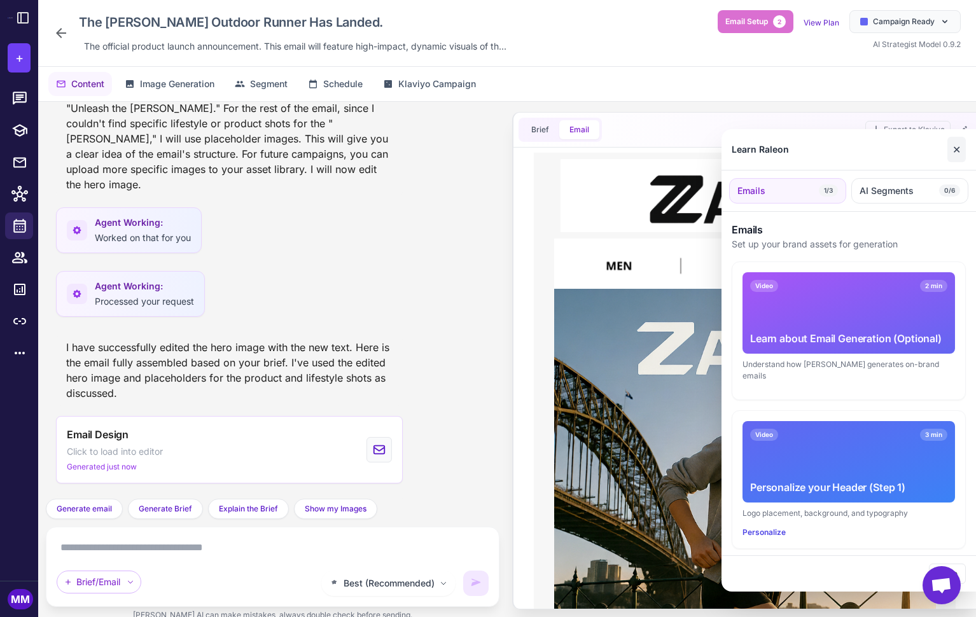
click at [953, 146] on button "✕" at bounding box center [956, 149] width 18 height 25
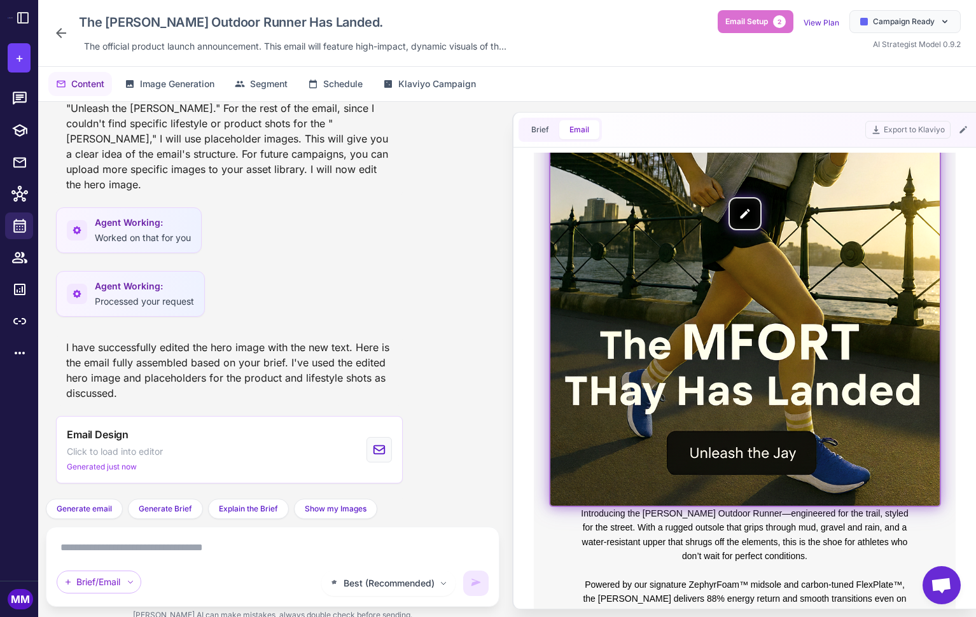
scroll to position [370, 0]
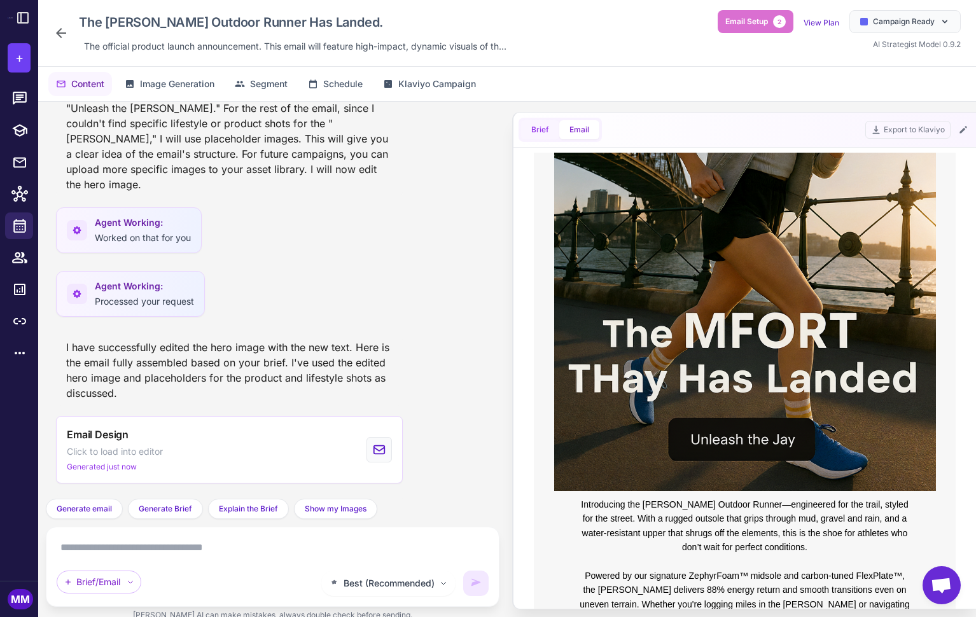
click at [535, 126] on button "Brief" at bounding box center [540, 129] width 38 height 19
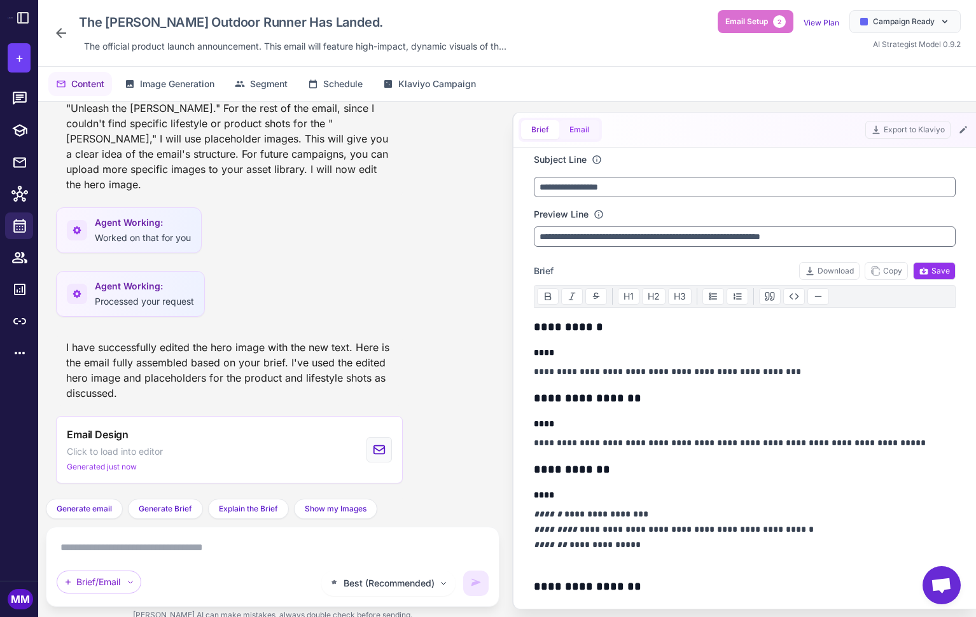
click at [572, 130] on button "Email" at bounding box center [579, 129] width 40 height 19
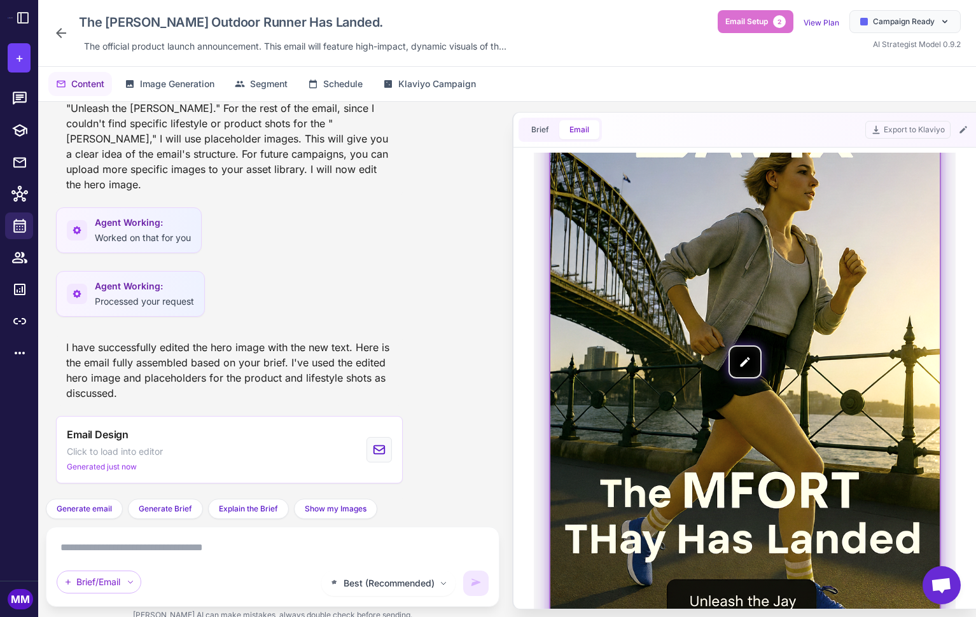
scroll to position [217, 0]
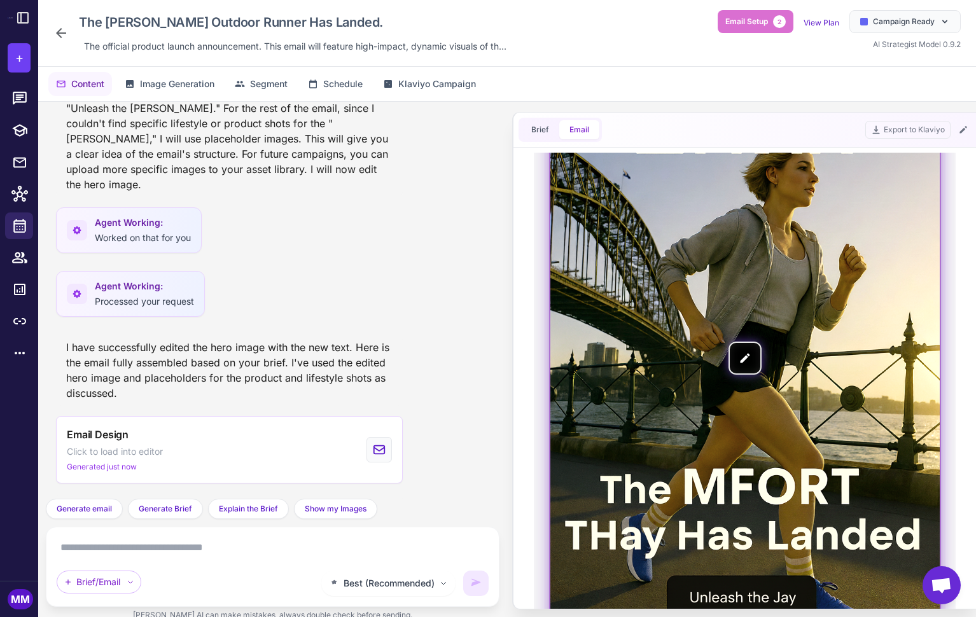
click at [745, 351] on img at bounding box center [744, 358] width 389 height 584
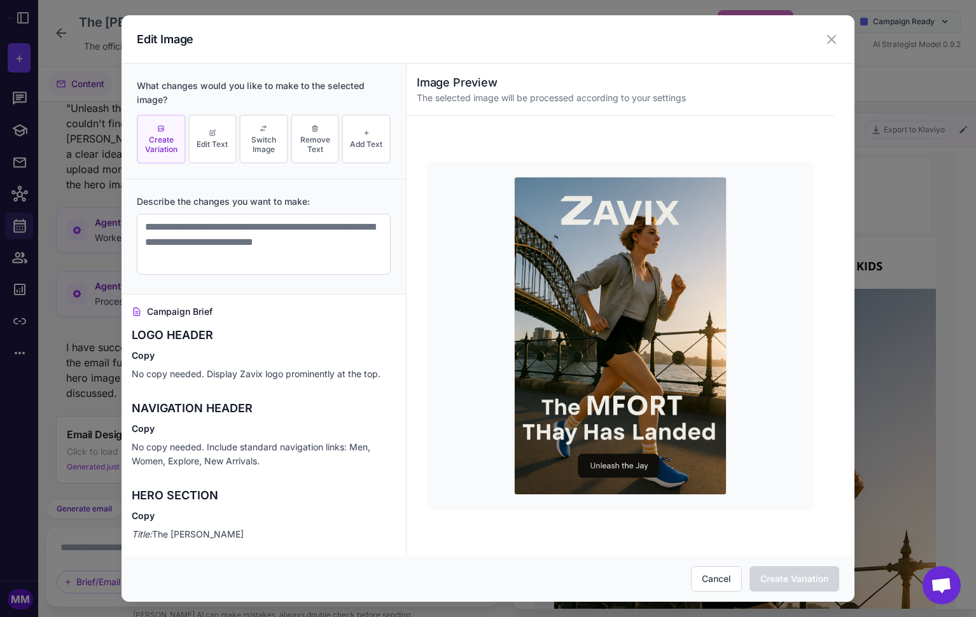
scroll to position [0, 0]
click at [712, 580] on button "Cancel" at bounding box center [716, 578] width 51 height 25
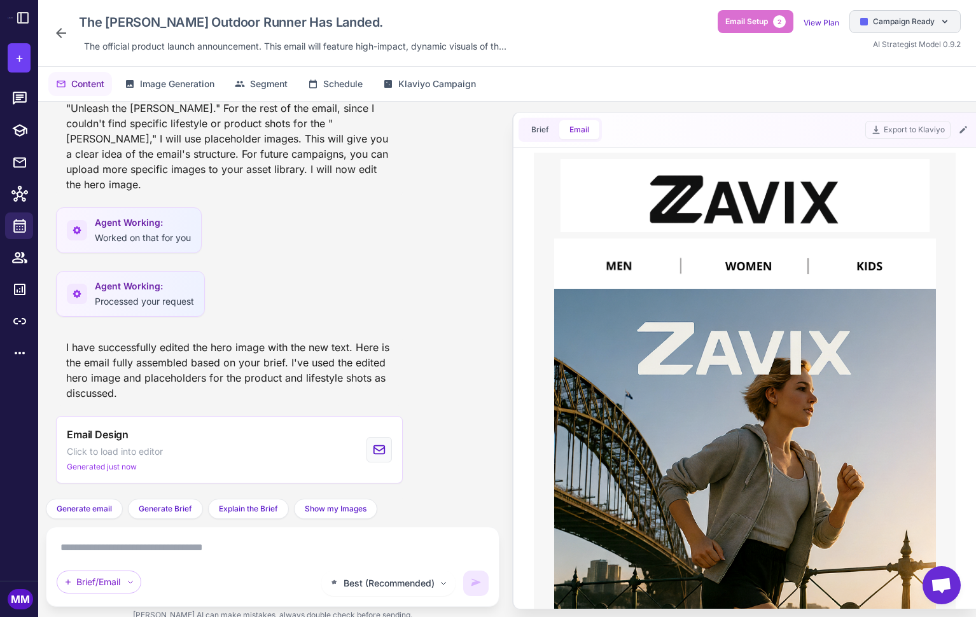
click at [897, 17] on span "Campaign Ready" at bounding box center [904, 21] width 62 height 11
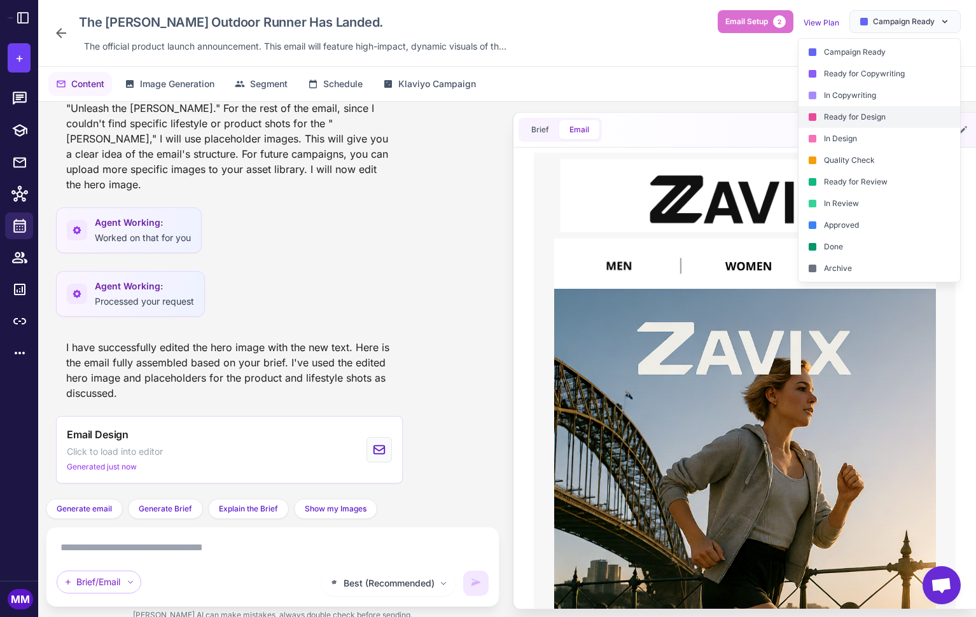
click at [880, 116] on div "Ready for Design" at bounding box center [880, 117] width 162 height 22
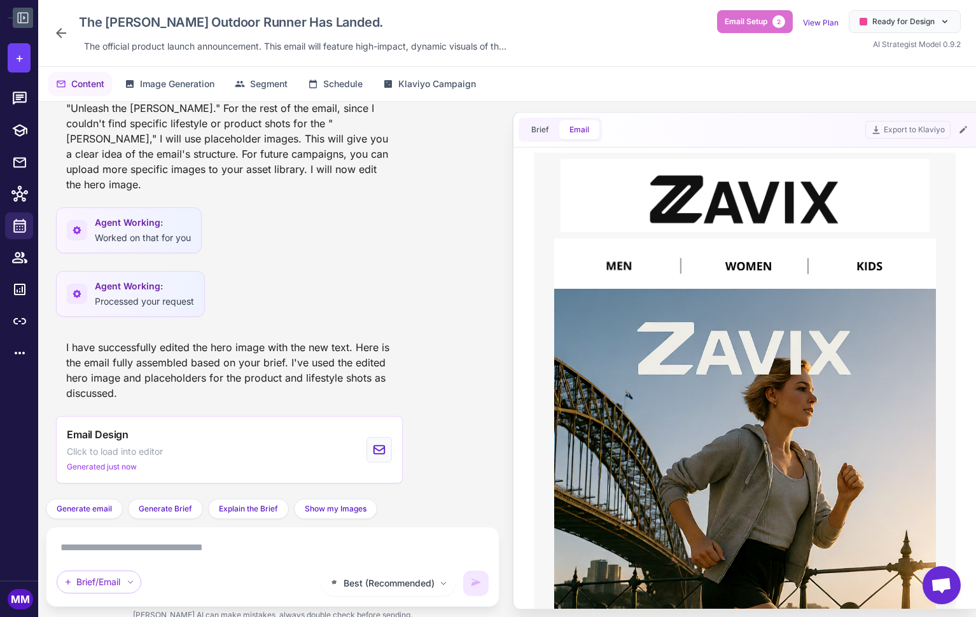
click at [24, 13] on icon at bounding box center [23, 18] width 11 height 11
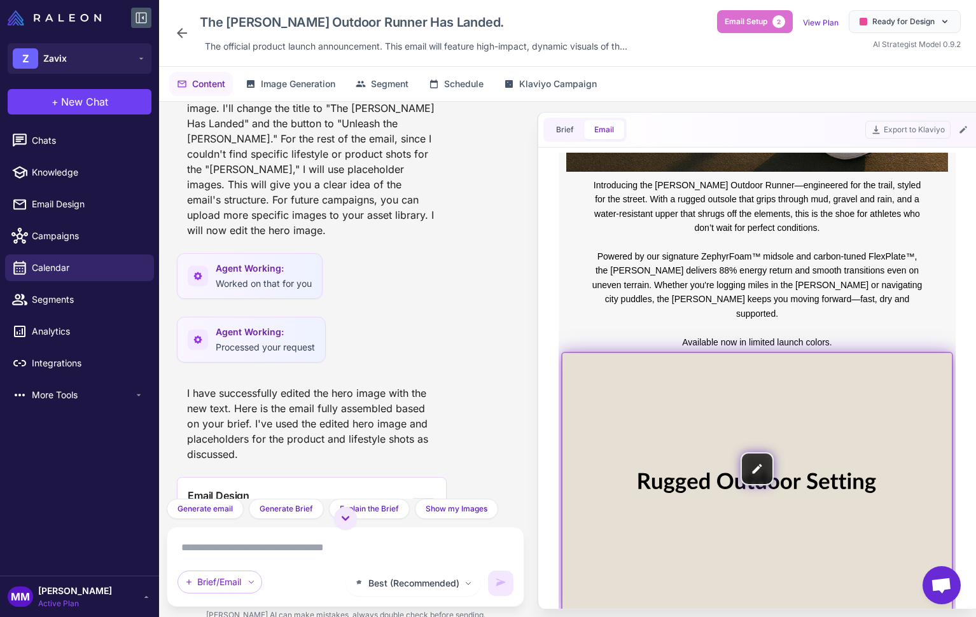
scroll to position [689, 0]
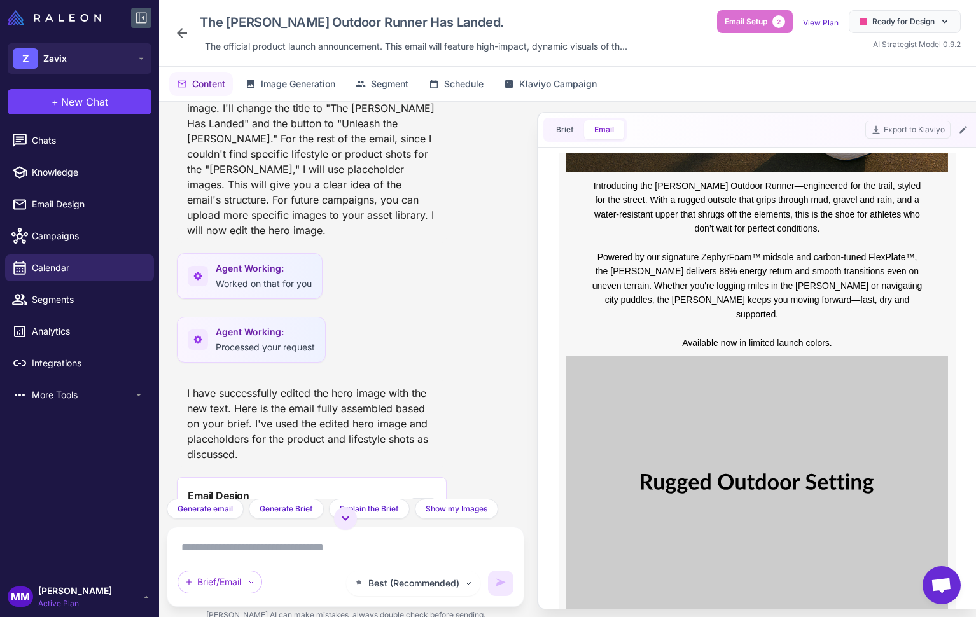
click at [351, 381] on div "I have successfully edited the hero image with the new text. Here is the email …" at bounding box center [312, 424] width 270 height 87
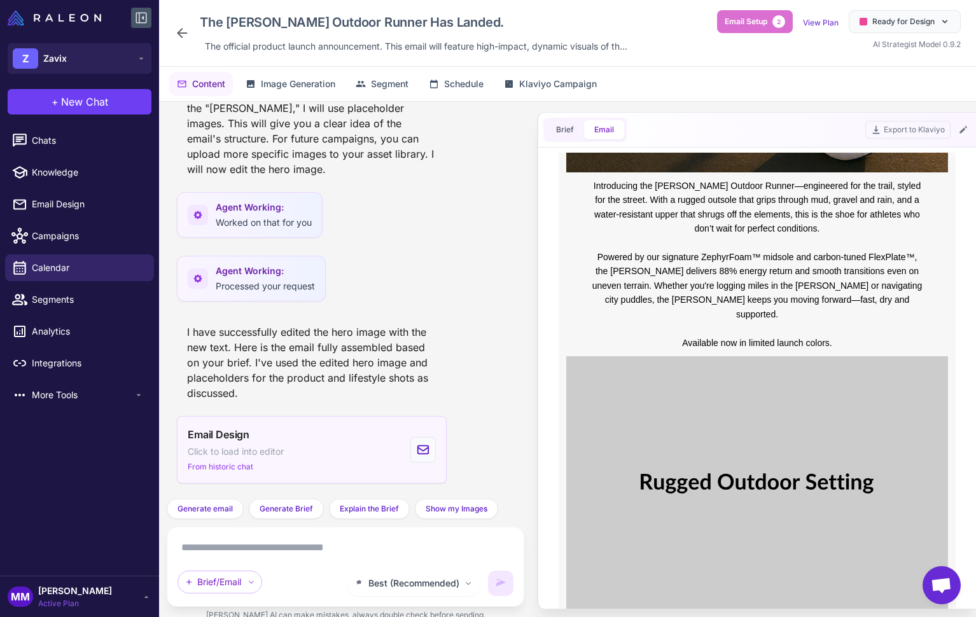
click at [305, 416] on div "Email Design Click to load into editor From historic chat" at bounding box center [312, 449] width 270 height 67
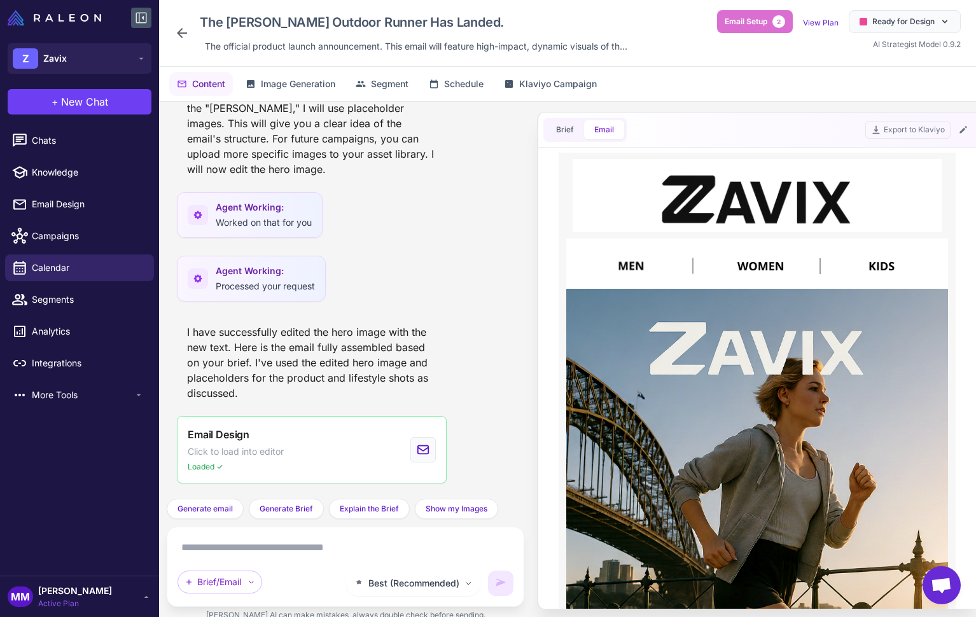
scroll to position [0, 0]
click at [554, 127] on button "Brief" at bounding box center [565, 129] width 38 height 19
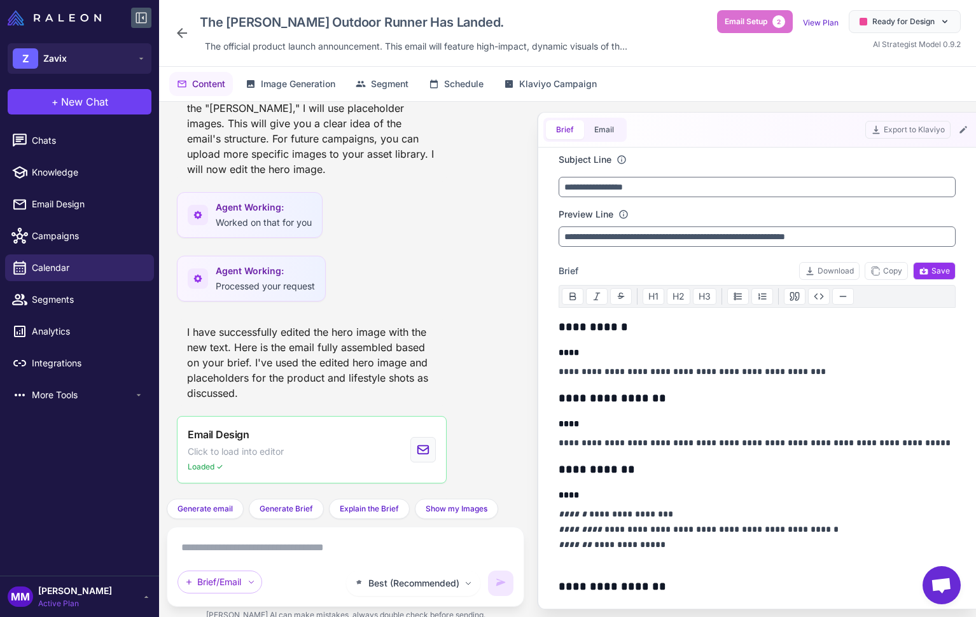
click at [330, 325] on div "I have successfully edited the hero image with the new text. Here is the email …" at bounding box center [312, 362] width 270 height 87
click at [45, 301] on span "Segments" at bounding box center [88, 300] width 112 height 14
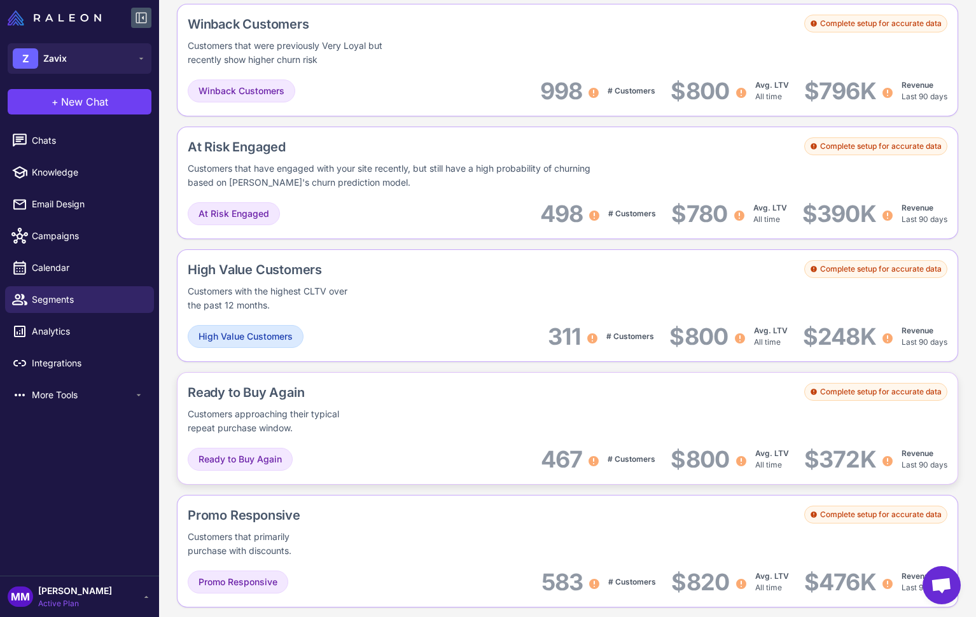
scroll to position [893, 0]
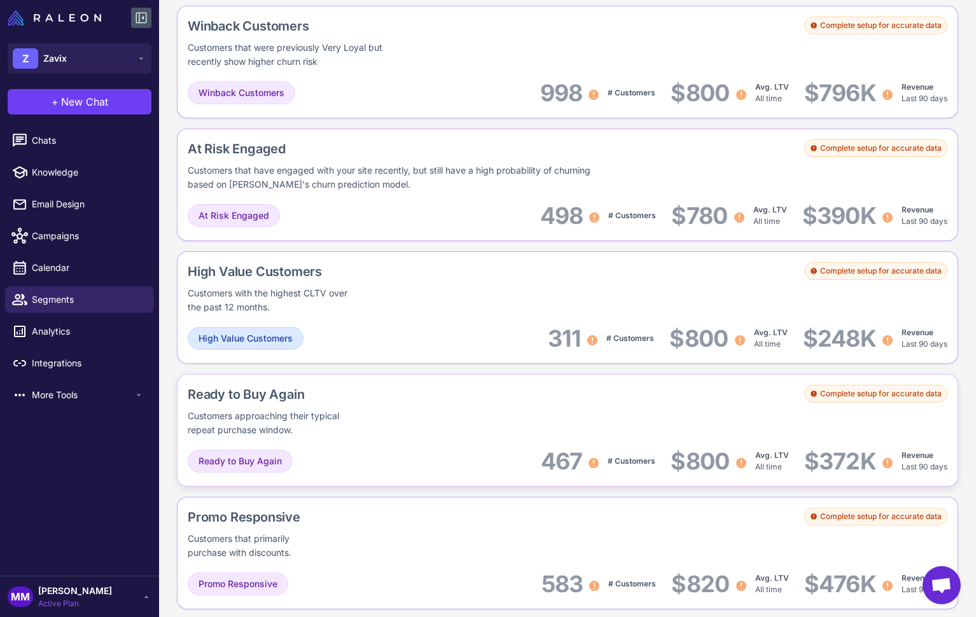
click at [329, 430] on div "Customers approaching their typical repeat purchase window." at bounding box center [274, 423] width 172 height 28
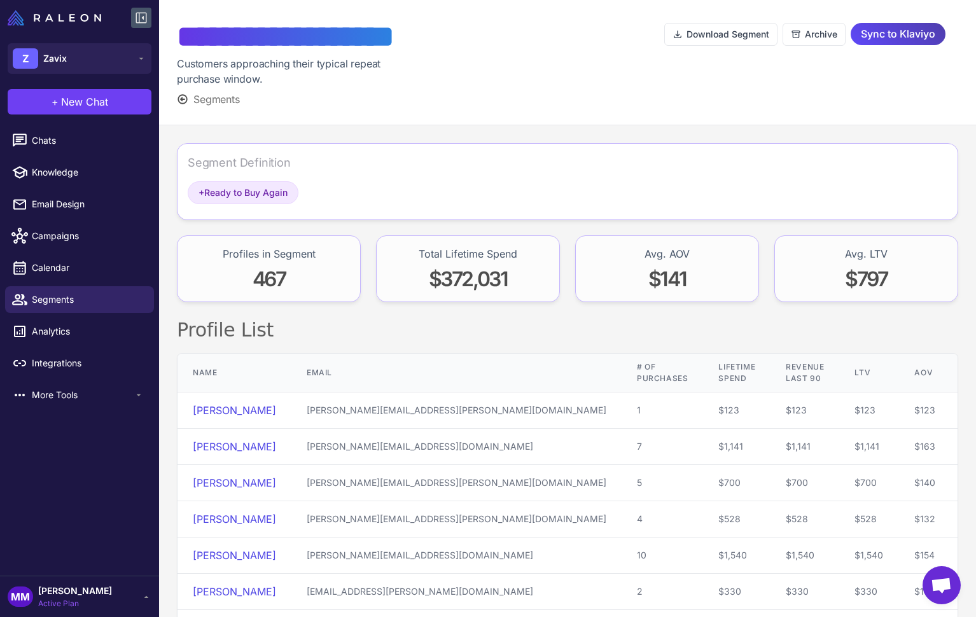
click at [222, 102] on span "Segments" at bounding box center [216, 99] width 46 height 15
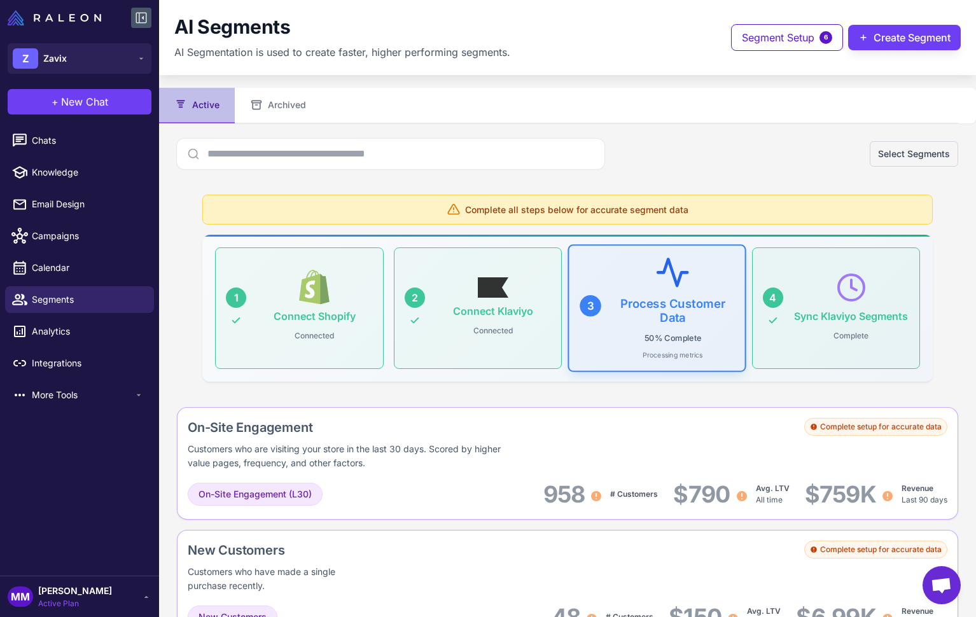
click at [692, 164] on div "Select Segments" at bounding box center [567, 154] width 781 height 31
click at [896, 34] on button "Create Segment" at bounding box center [904, 37] width 113 height 25
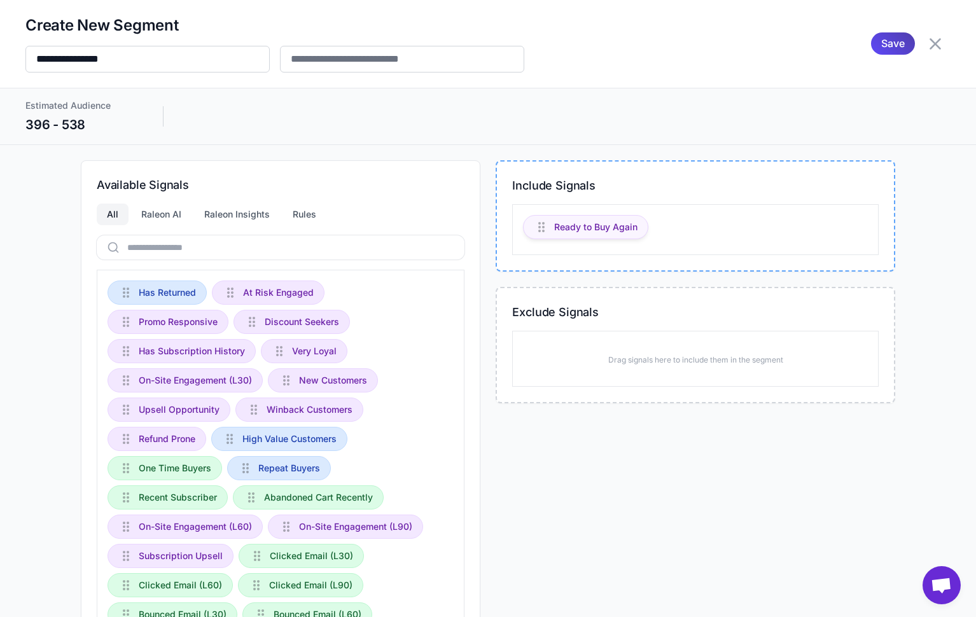
click at [591, 227] on span "Ready to Buy Again" at bounding box center [595, 227] width 83 height 14
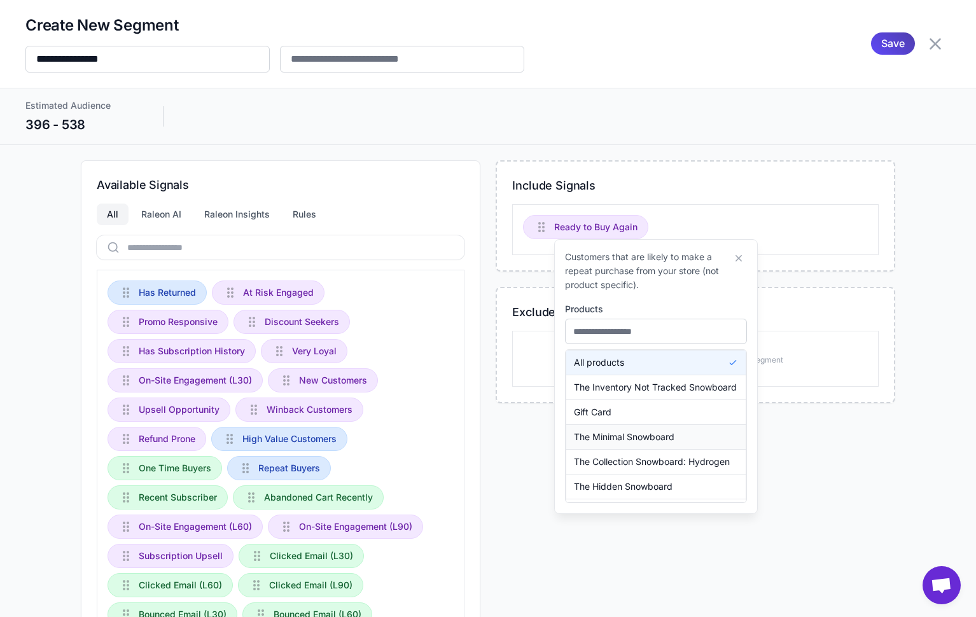
click at [635, 439] on span "The Minimal Snowboard" at bounding box center [624, 437] width 101 height 14
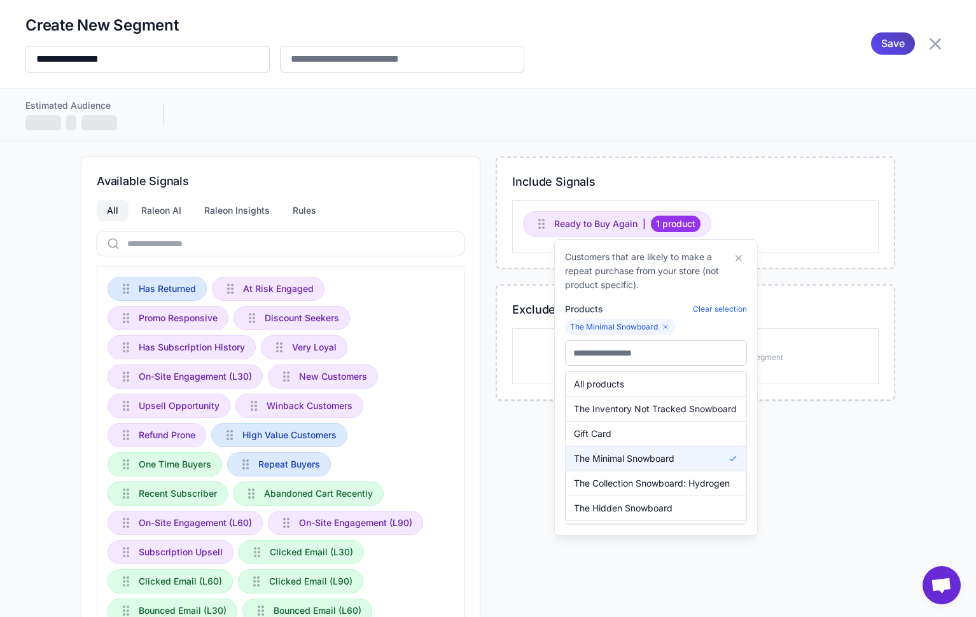
click at [627, 151] on div "**********" at bounding box center [488, 308] width 976 height 617
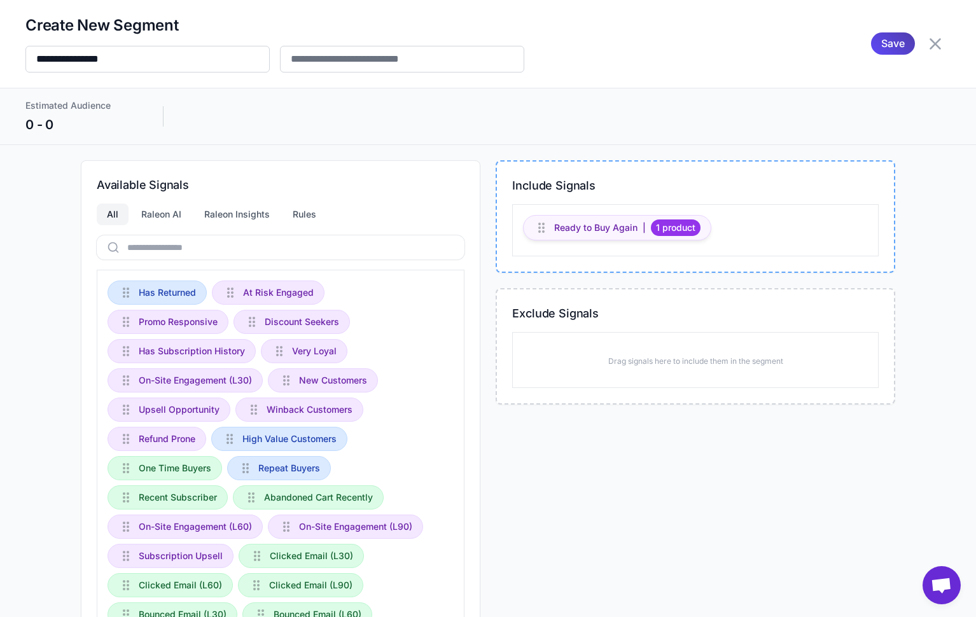
click at [679, 230] on span "1 product" at bounding box center [676, 228] width 50 height 17
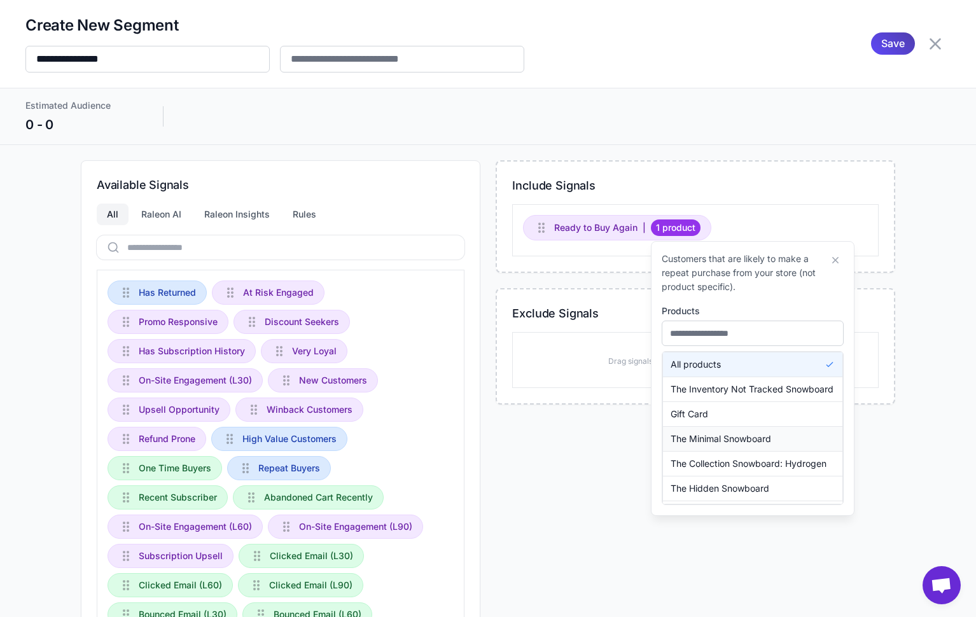
click at [706, 438] on span "The Minimal Snowboard" at bounding box center [721, 439] width 101 height 14
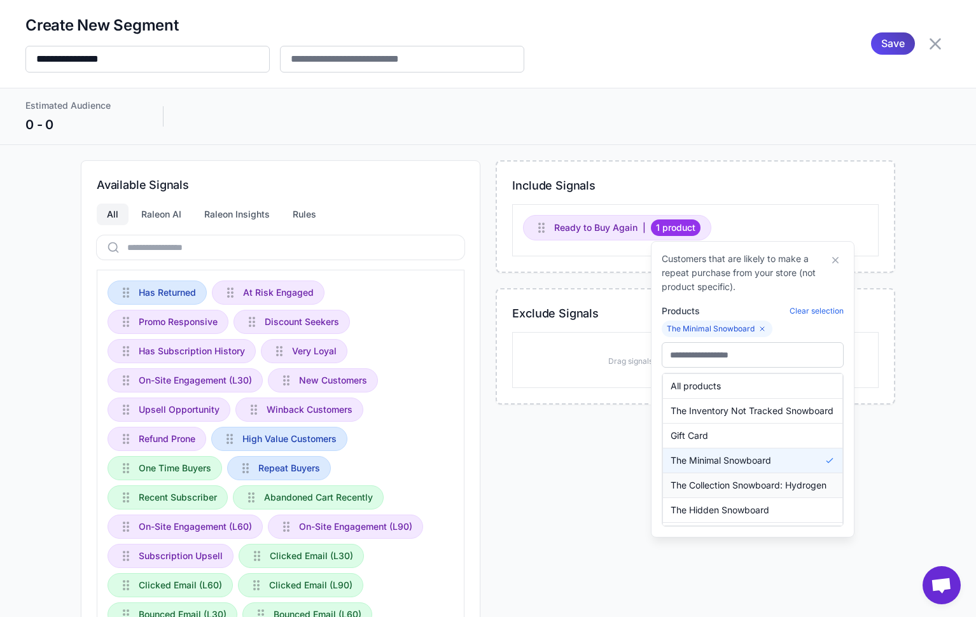
click at [725, 489] on span "The Collection Snowboard: Hydrogen" at bounding box center [749, 486] width 156 height 14
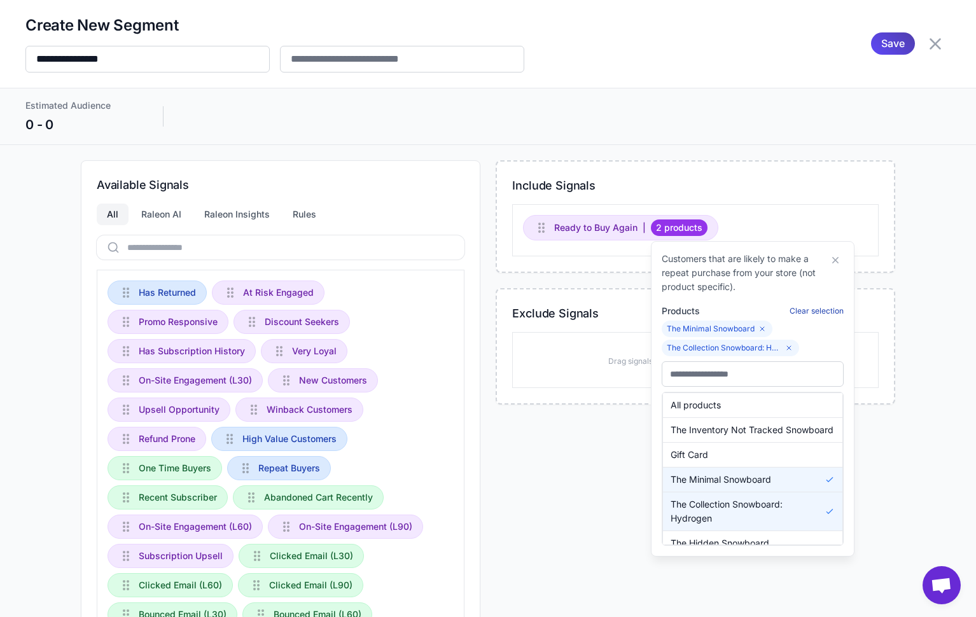
click at [799, 308] on button "Clear selection" at bounding box center [817, 310] width 54 height 11
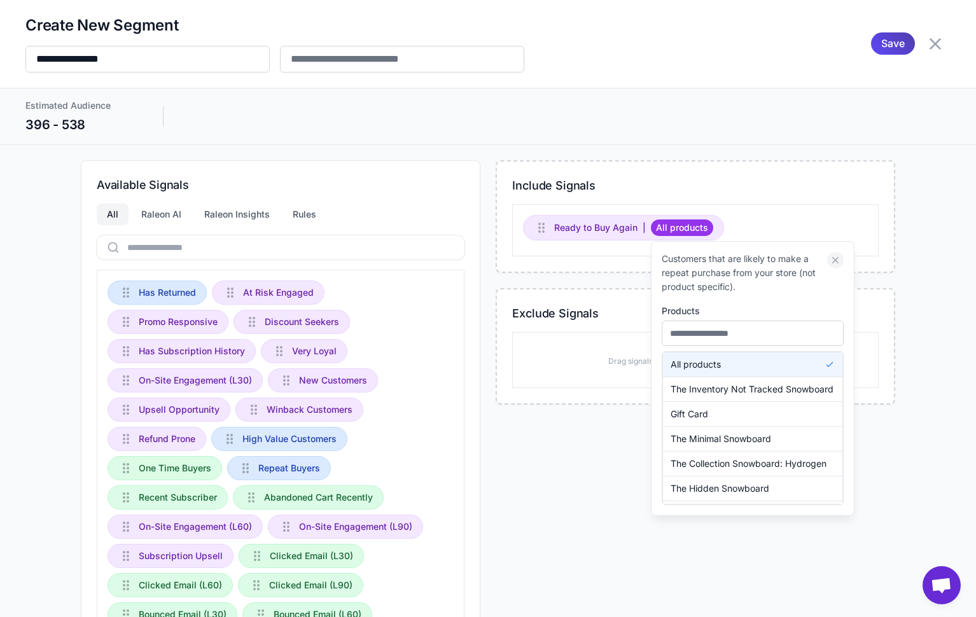
click at [834, 260] on icon at bounding box center [835, 260] width 11 height 11
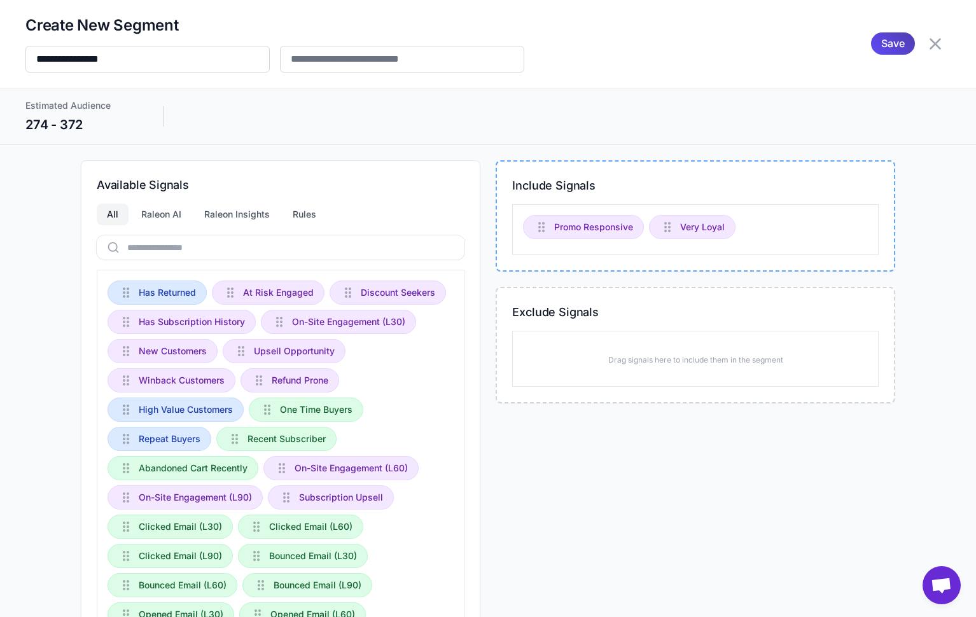
drag, startPoint x: 932, startPoint y: 45, endPoint x: 834, endPoint y: 107, distance: 115.3
click at [838, 109] on div "**********" at bounding box center [488, 72] width 976 height 145
click at [939, 47] on icon at bounding box center [935, 43] width 11 height 11
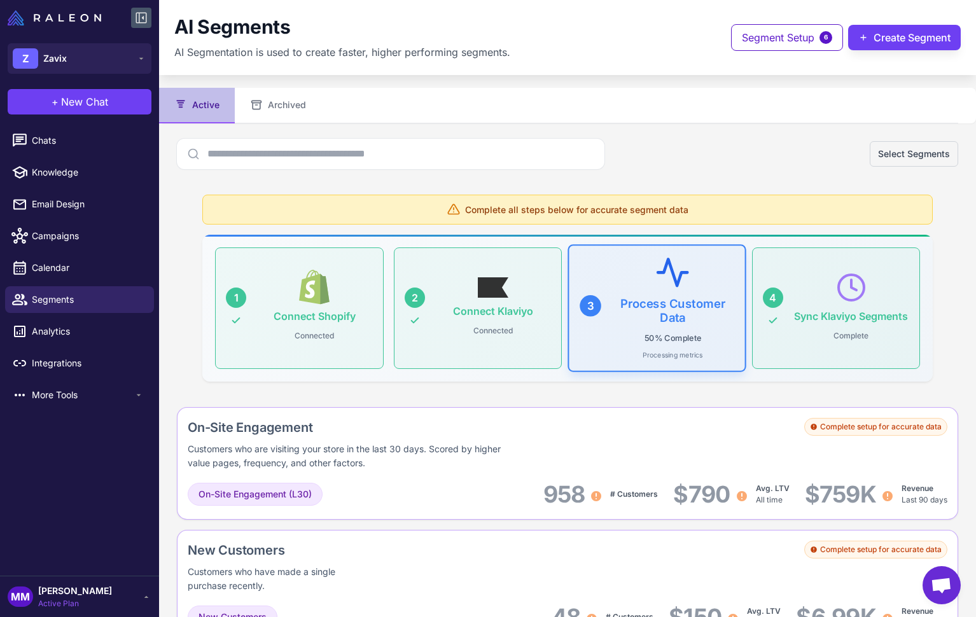
click at [601, 391] on div "Complete all steps below for accurate segment data 1 Connect Shopify Connected …" at bounding box center [567, 288] width 751 height 207
click at [490, 66] on div "AI Segments AI Segmentation is used to create faster, higher performing segment…" at bounding box center [567, 37] width 817 height 75
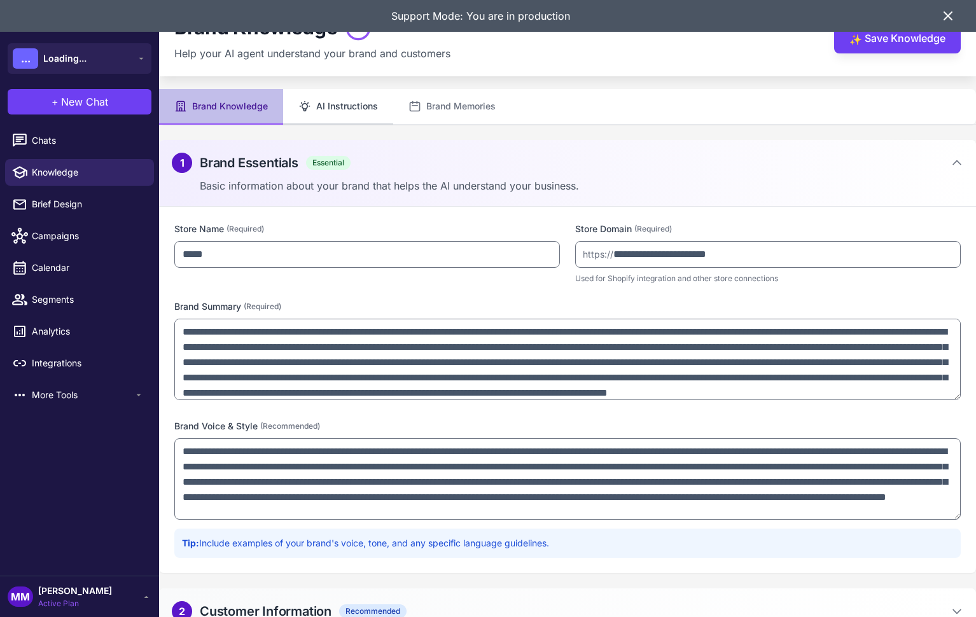
click at [347, 103] on button "AI Instructions" at bounding box center [338, 107] width 110 height 36
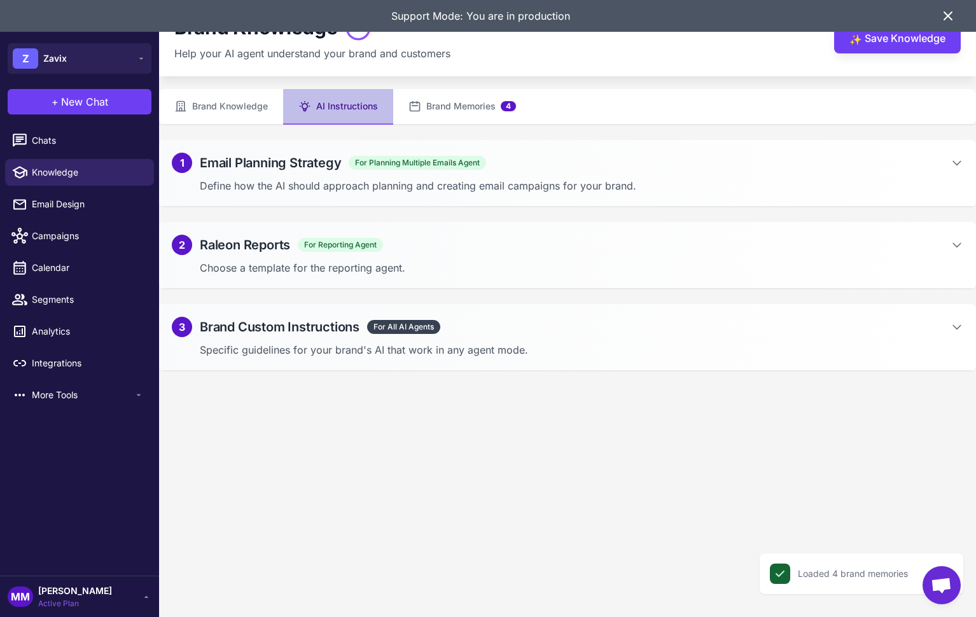
click at [312, 192] on p "Define how the AI should approach planning and creating email campaigns for you…" at bounding box center [582, 185] width 764 height 15
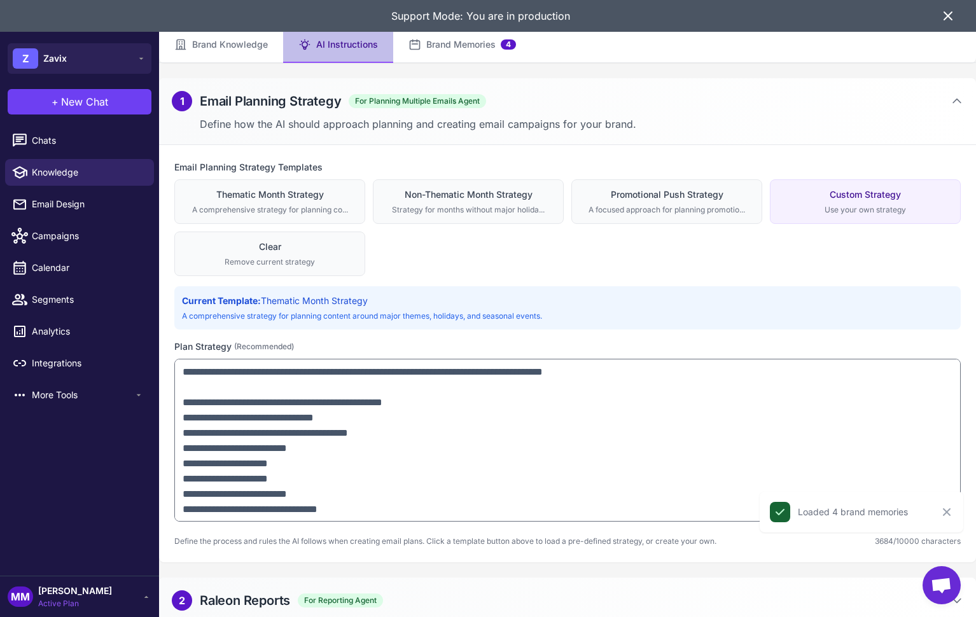
scroll to position [63, 0]
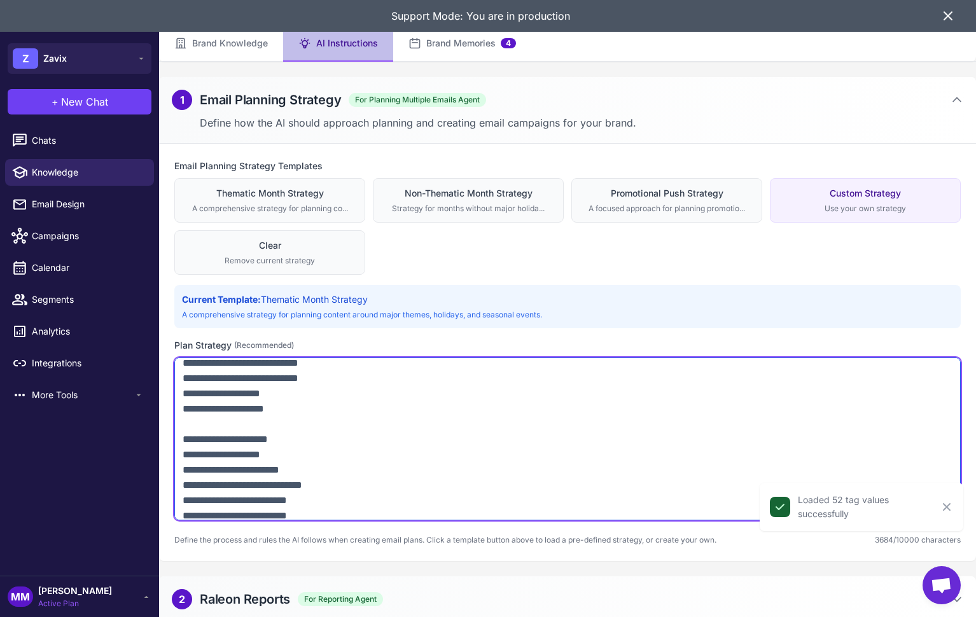
drag, startPoint x: 180, startPoint y: 372, endPoint x: 391, endPoint y: 512, distance: 253.8
click at [391, 513] on textarea at bounding box center [567, 439] width 786 height 163
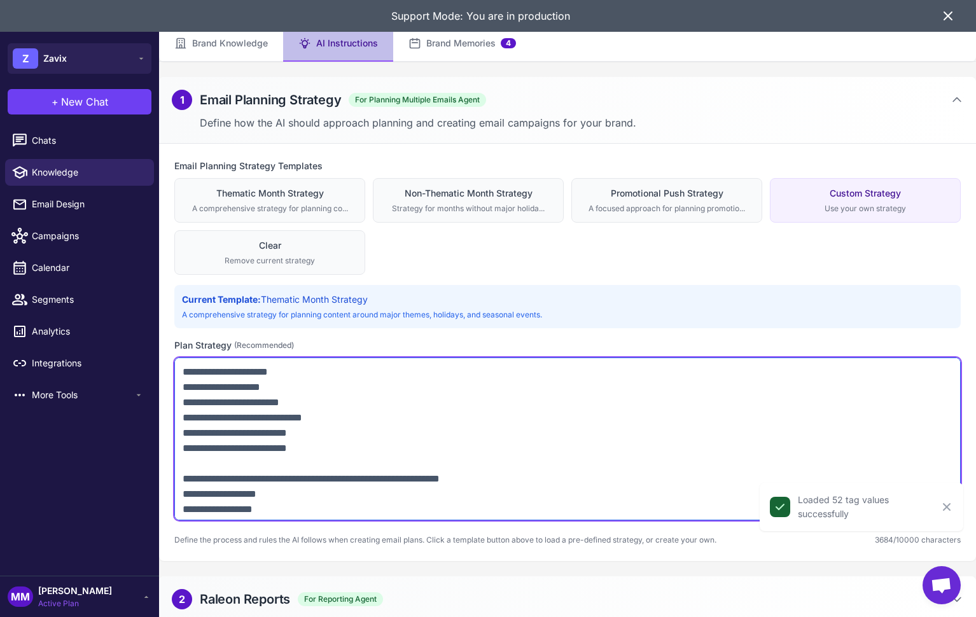
click at [307, 466] on textarea at bounding box center [567, 439] width 786 height 163
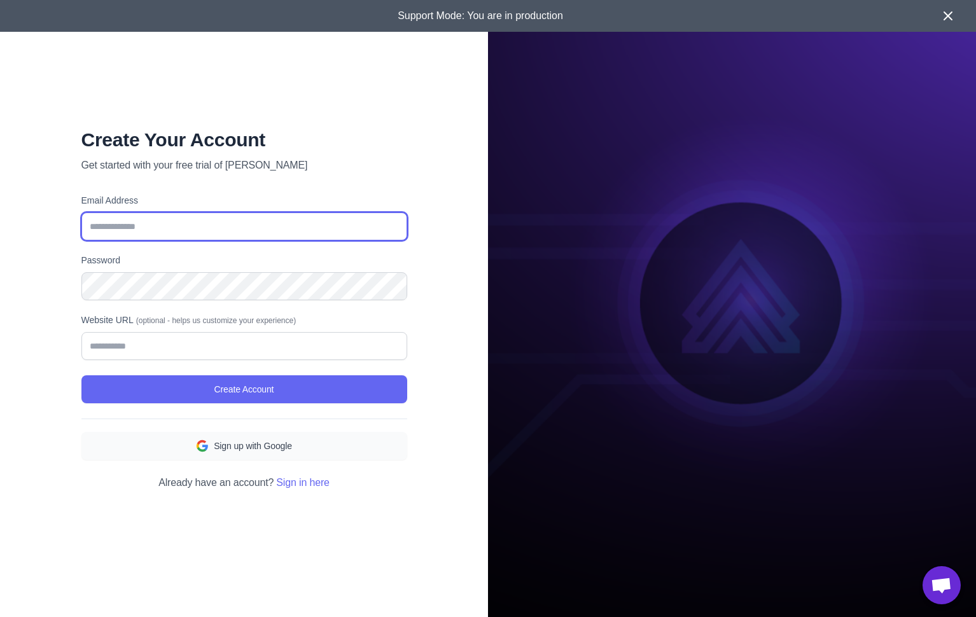
type input "**********"
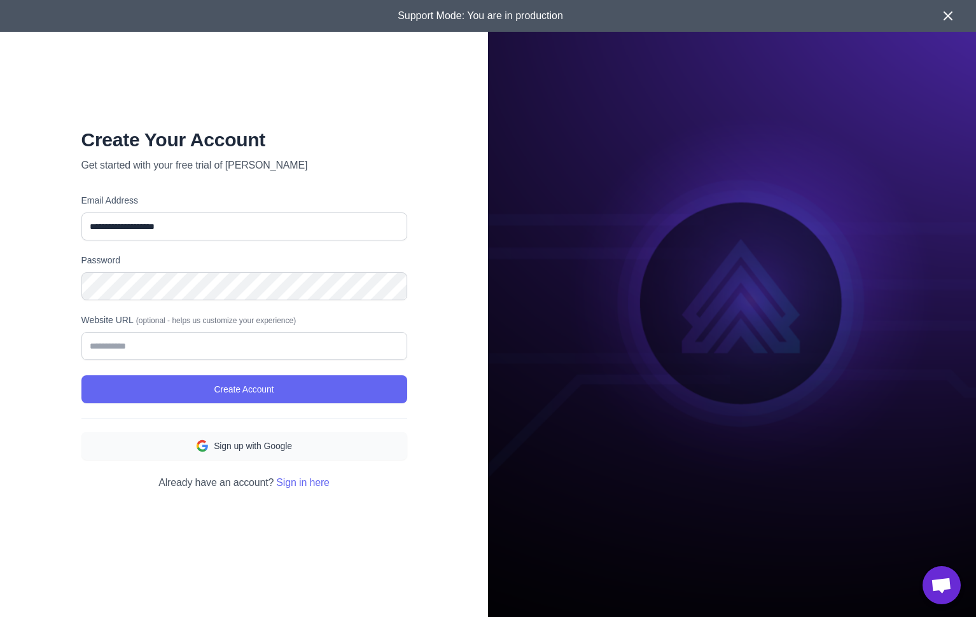
click at [434, 514] on div "**********" at bounding box center [244, 308] width 488 height 617
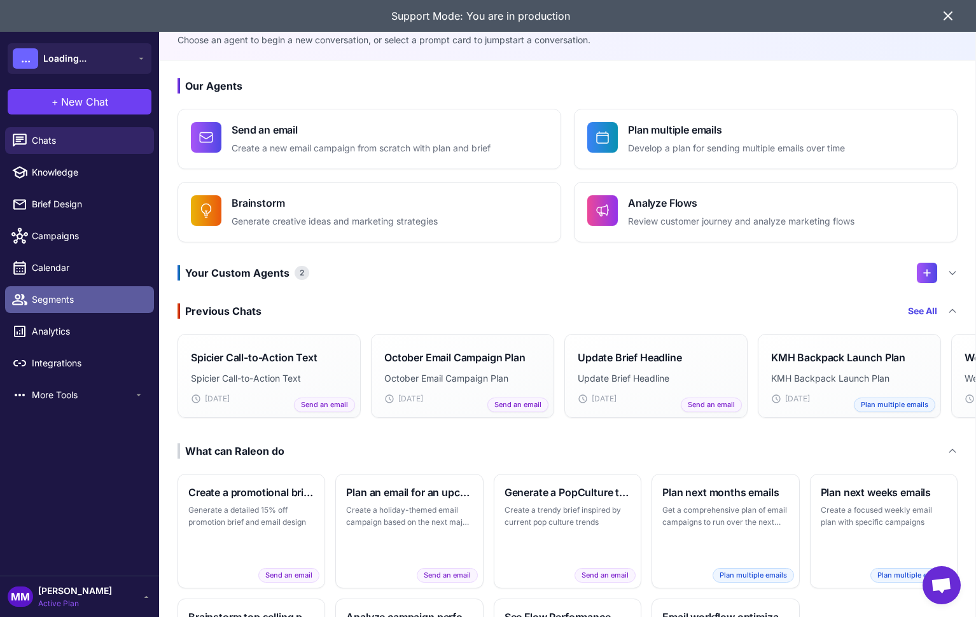
click at [53, 305] on span "Segments" at bounding box center [88, 300] width 112 height 14
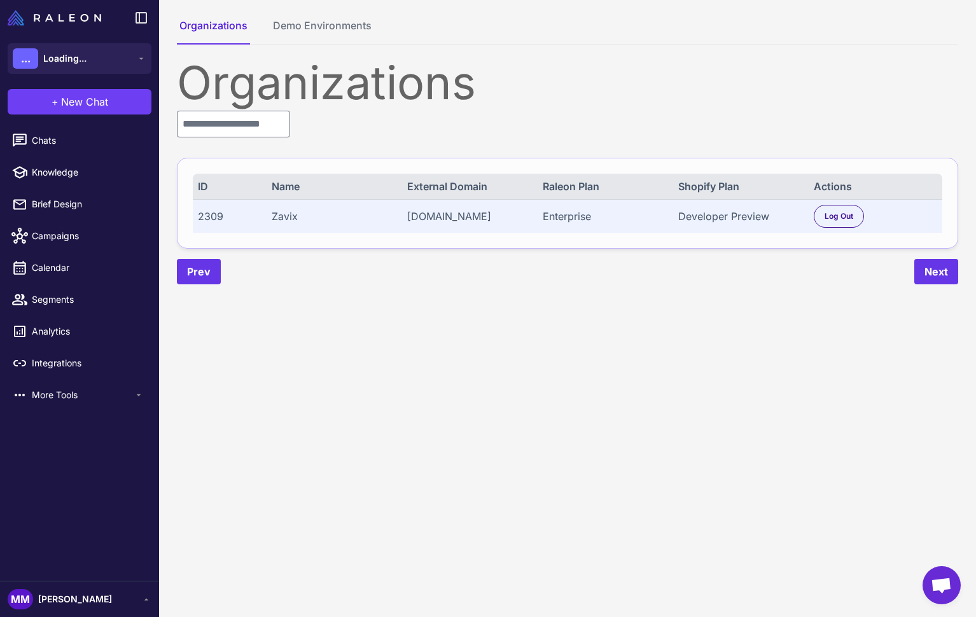
click at [100, 596] on span "[PERSON_NAME]" at bounding box center [75, 599] width 74 height 14
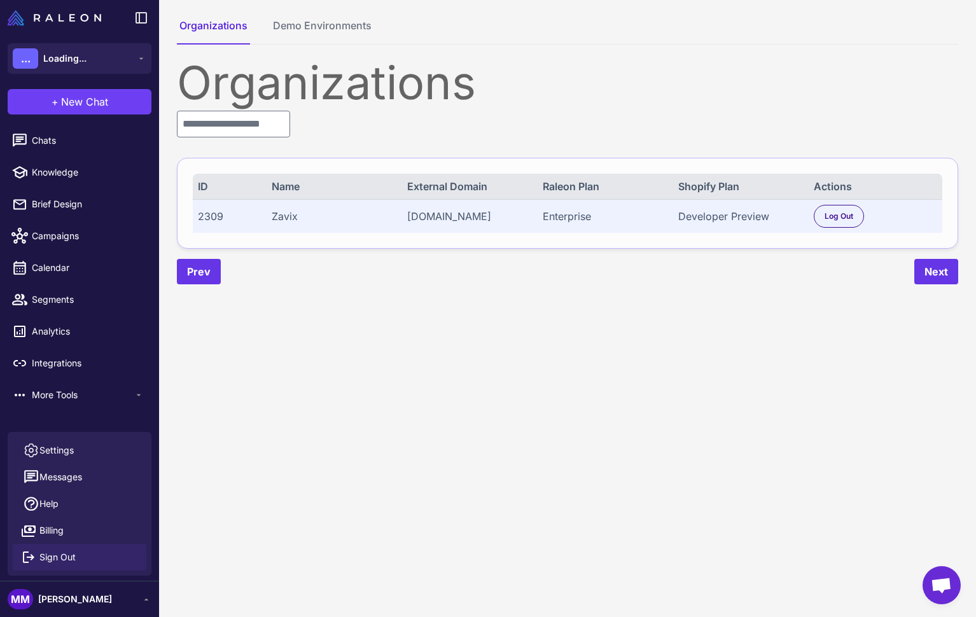
click at [71, 555] on span "Sign Out" at bounding box center [57, 557] width 36 height 14
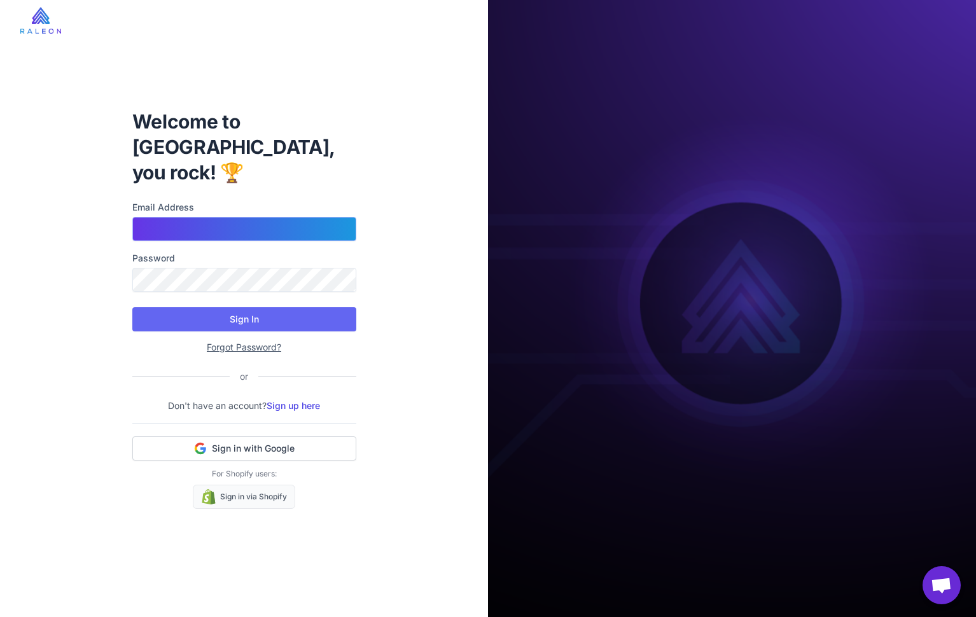
type input "**********"
click at [305, 217] on input "**********" at bounding box center [244, 229] width 224 height 24
type input "**********"
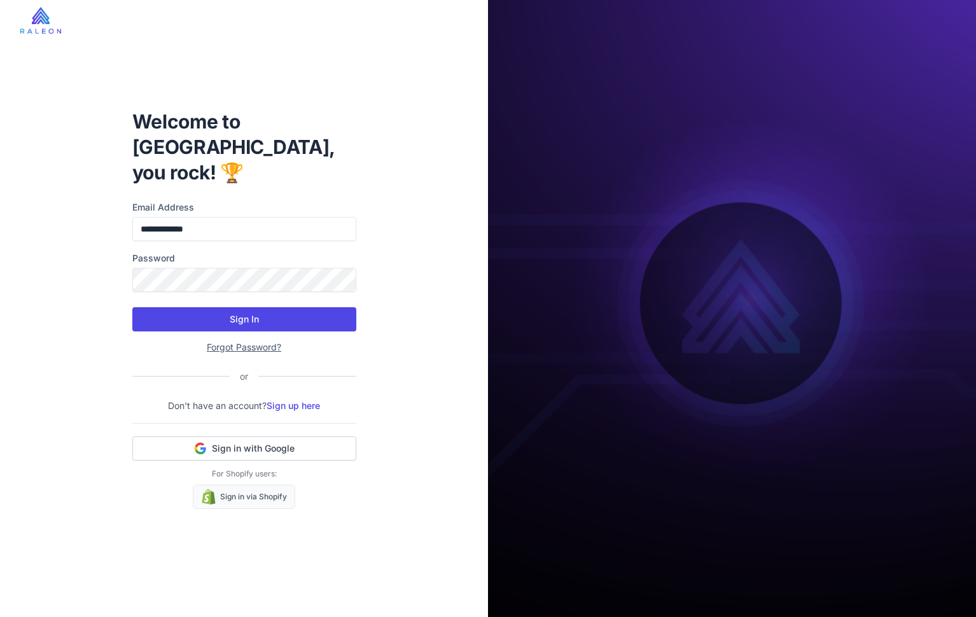
click at [272, 307] on button "Sign In" at bounding box center [244, 319] width 224 height 24
